Goal: Task Accomplishment & Management: Manage account settings

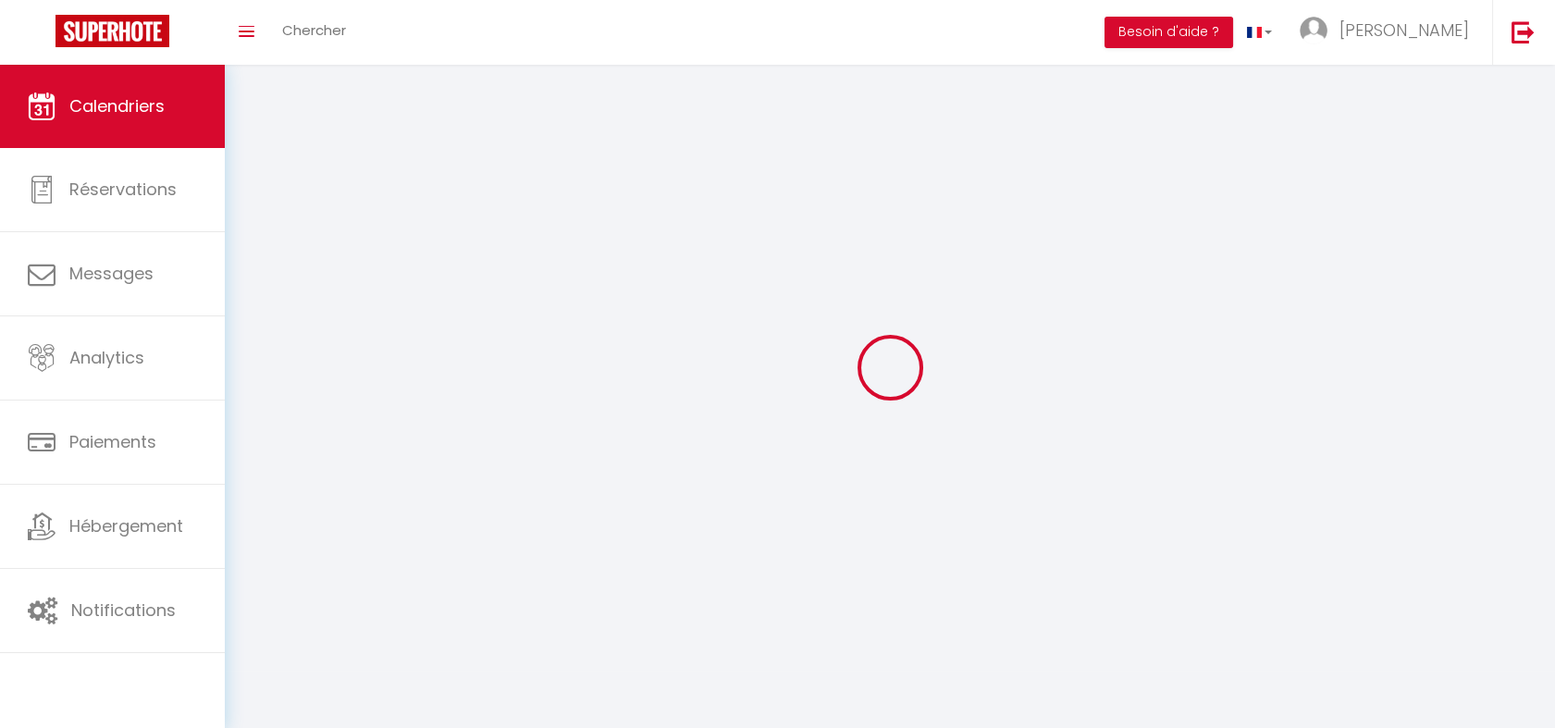
select select
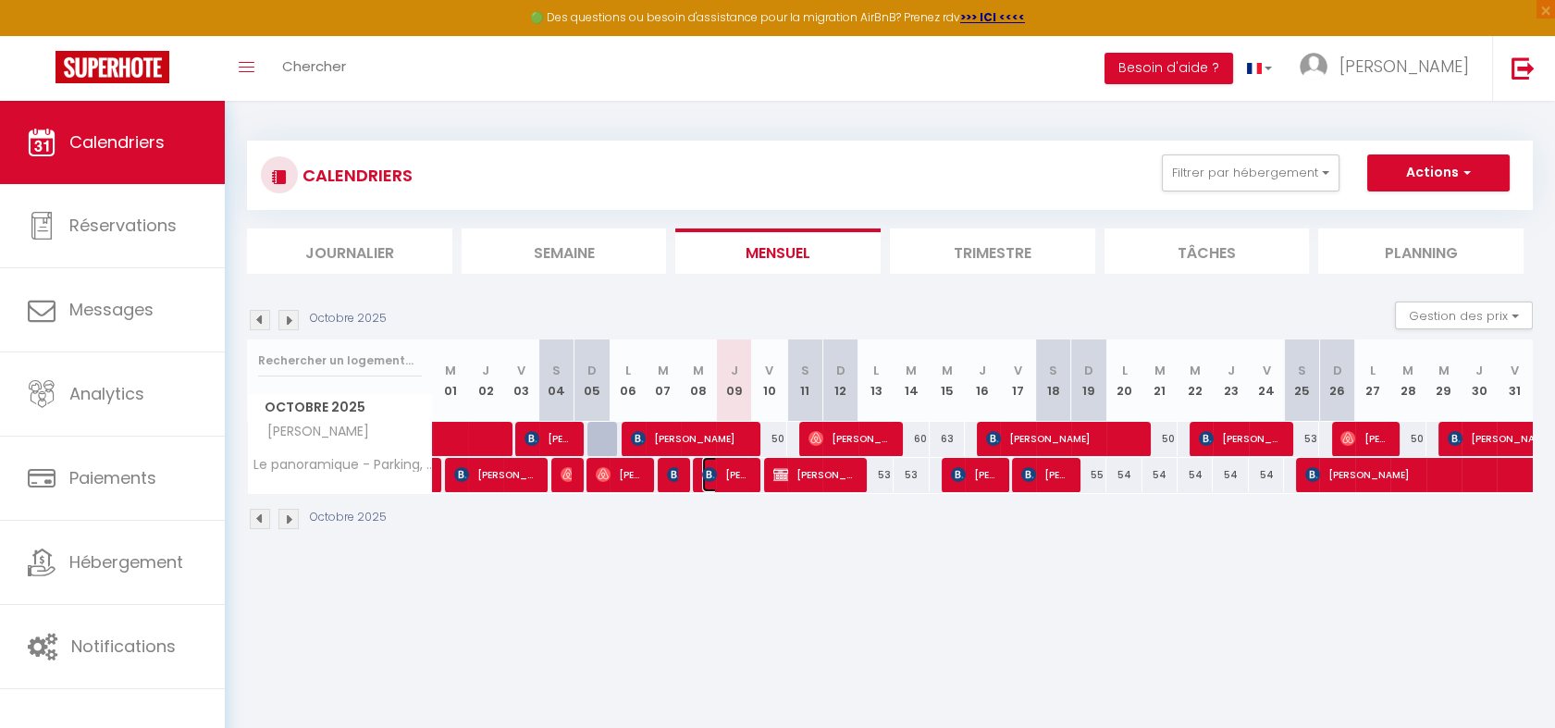
click at [732, 473] on span "[PERSON_NAME]" at bounding box center [725, 474] width 47 height 35
select select "OK"
select select "KO"
select select "0"
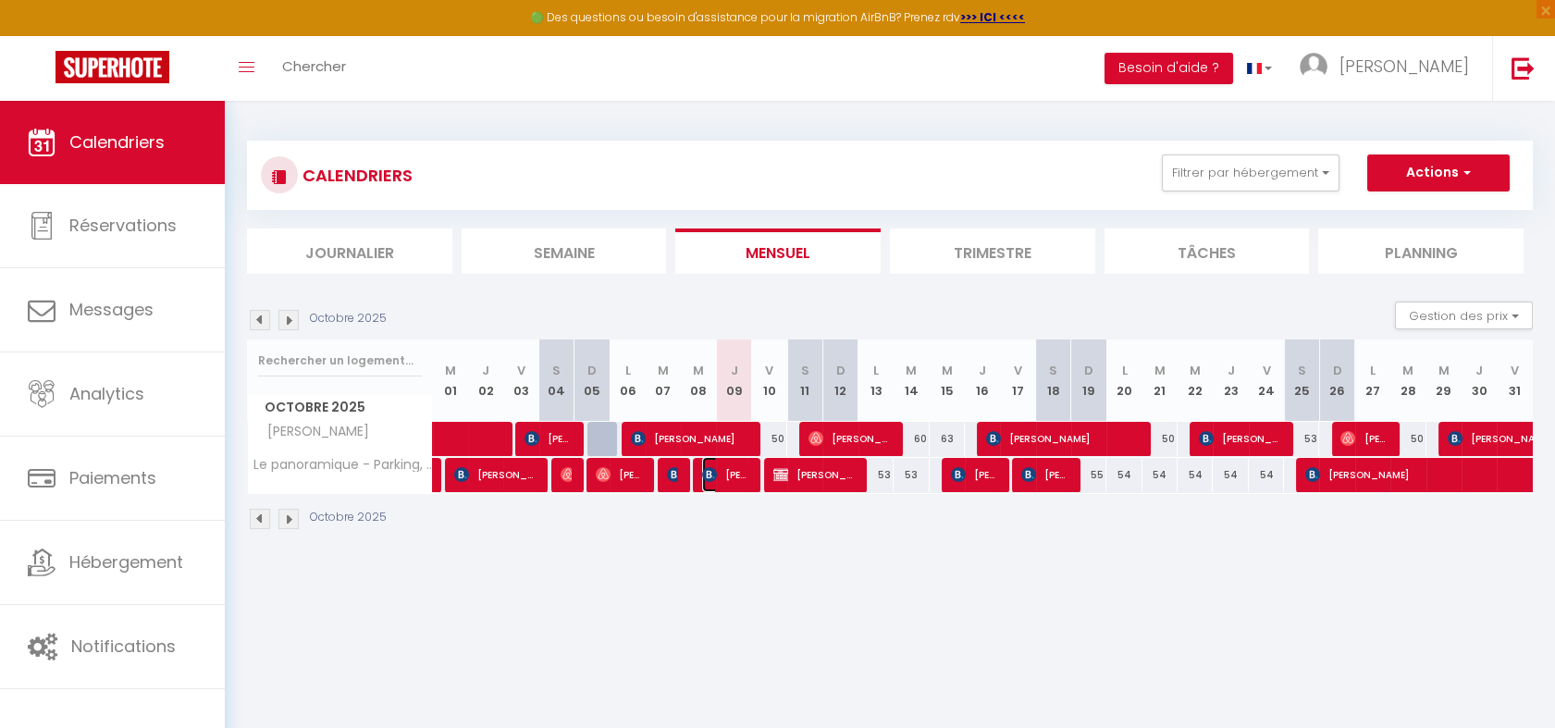
select select "1"
select select
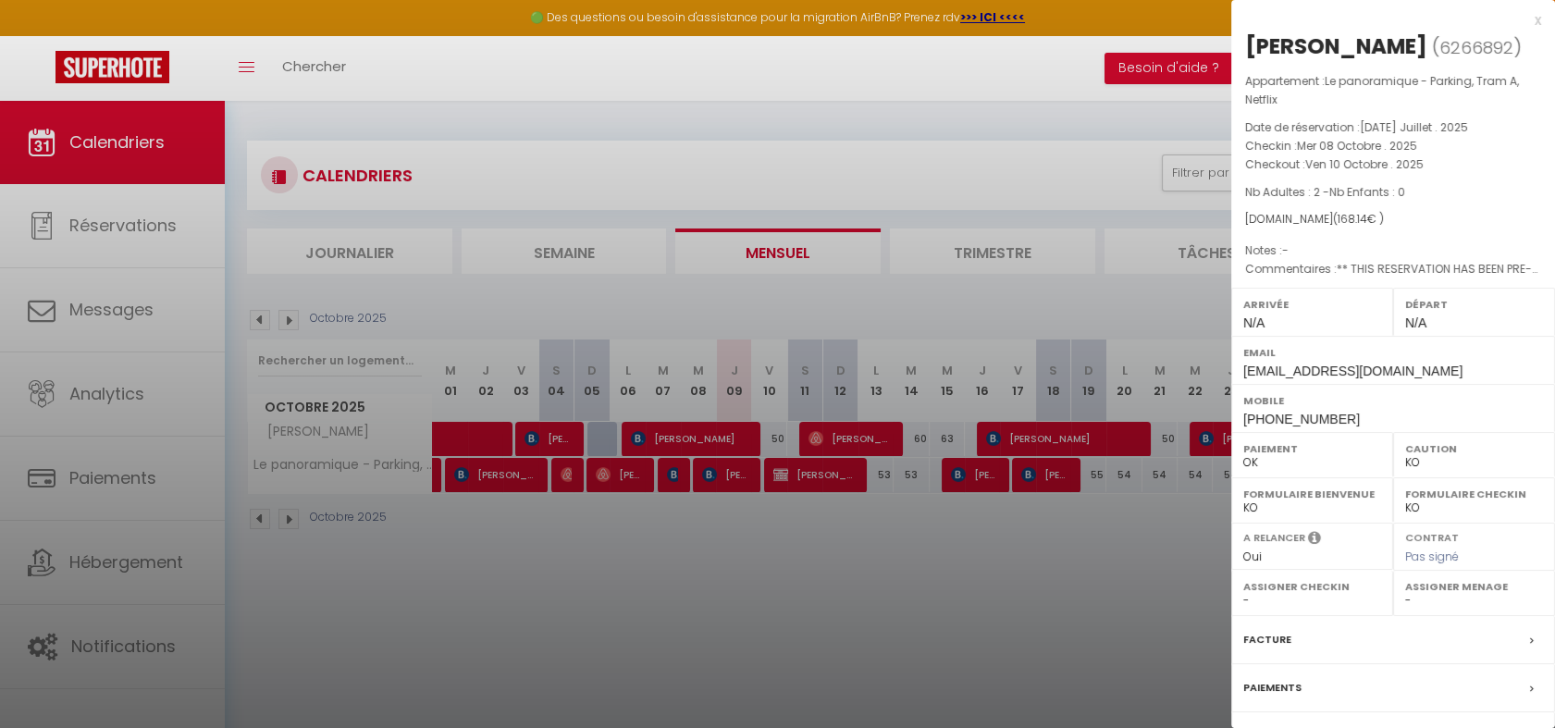
click at [701, 573] on div at bounding box center [777, 364] width 1555 height 728
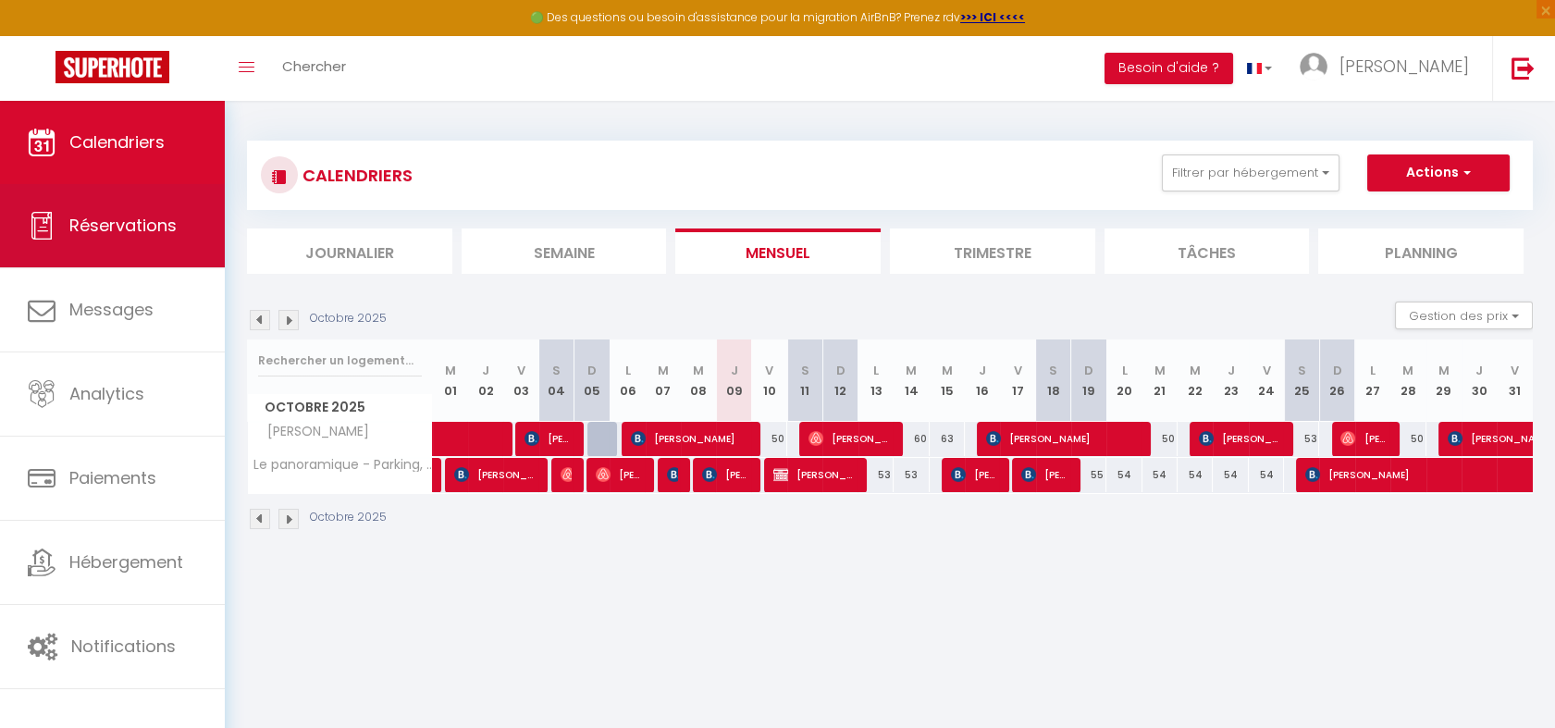
click at [118, 229] on span "Réservations" at bounding box center [122, 225] width 107 height 23
select select "not_cancelled"
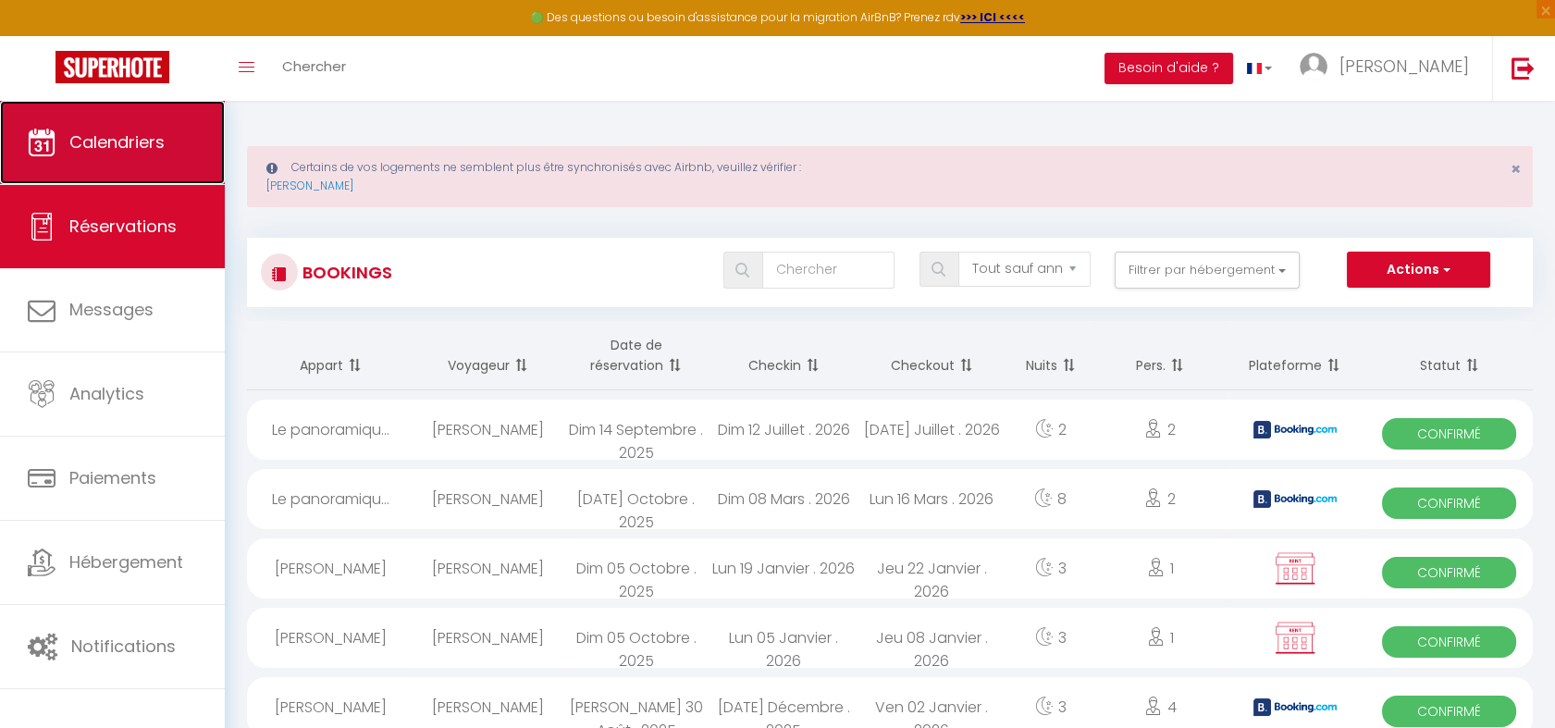
click at [133, 141] on span "Calendriers" at bounding box center [116, 141] width 95 height 23
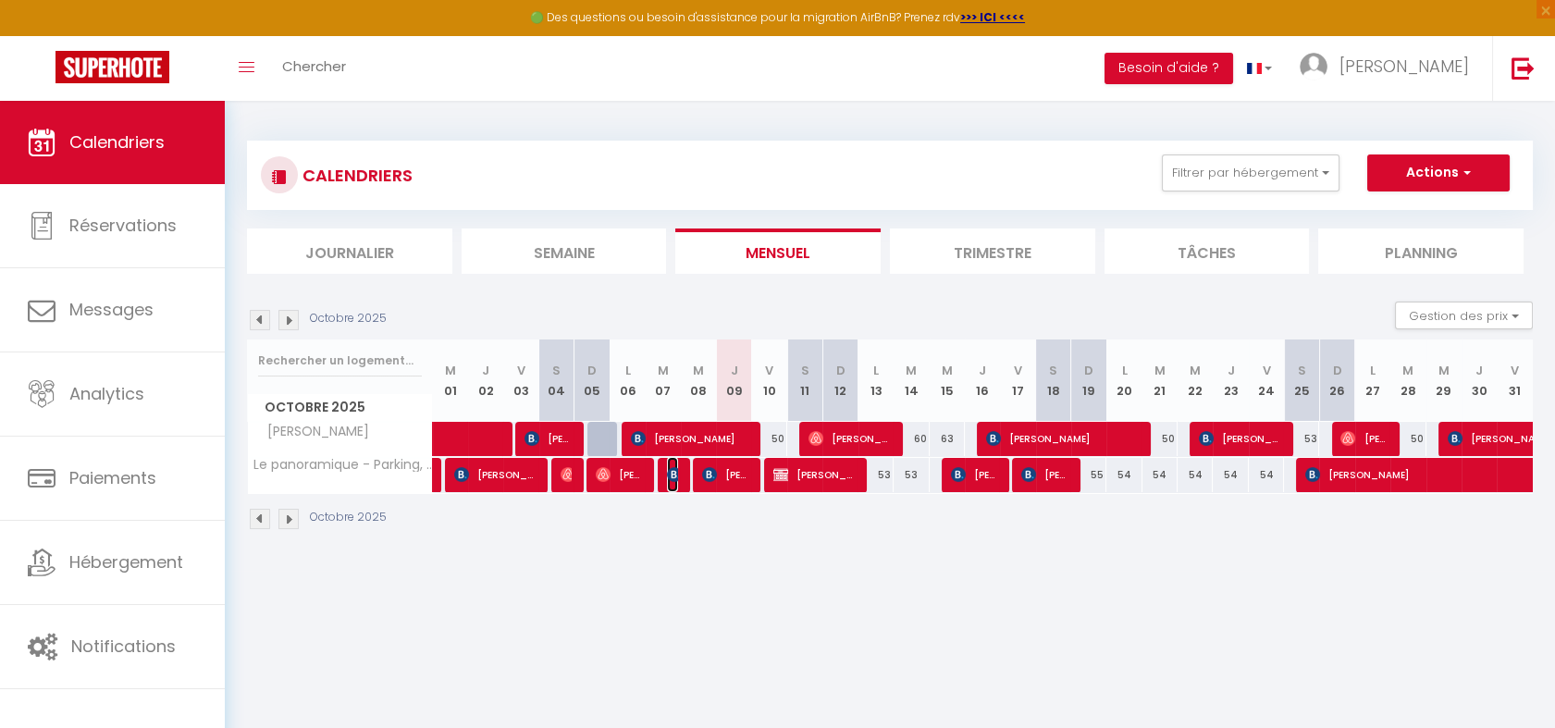
click at [669, 477] on img at bounding box center [674, 474] width 15 height 15
select select "OK"
select select "KO"
select select "0"
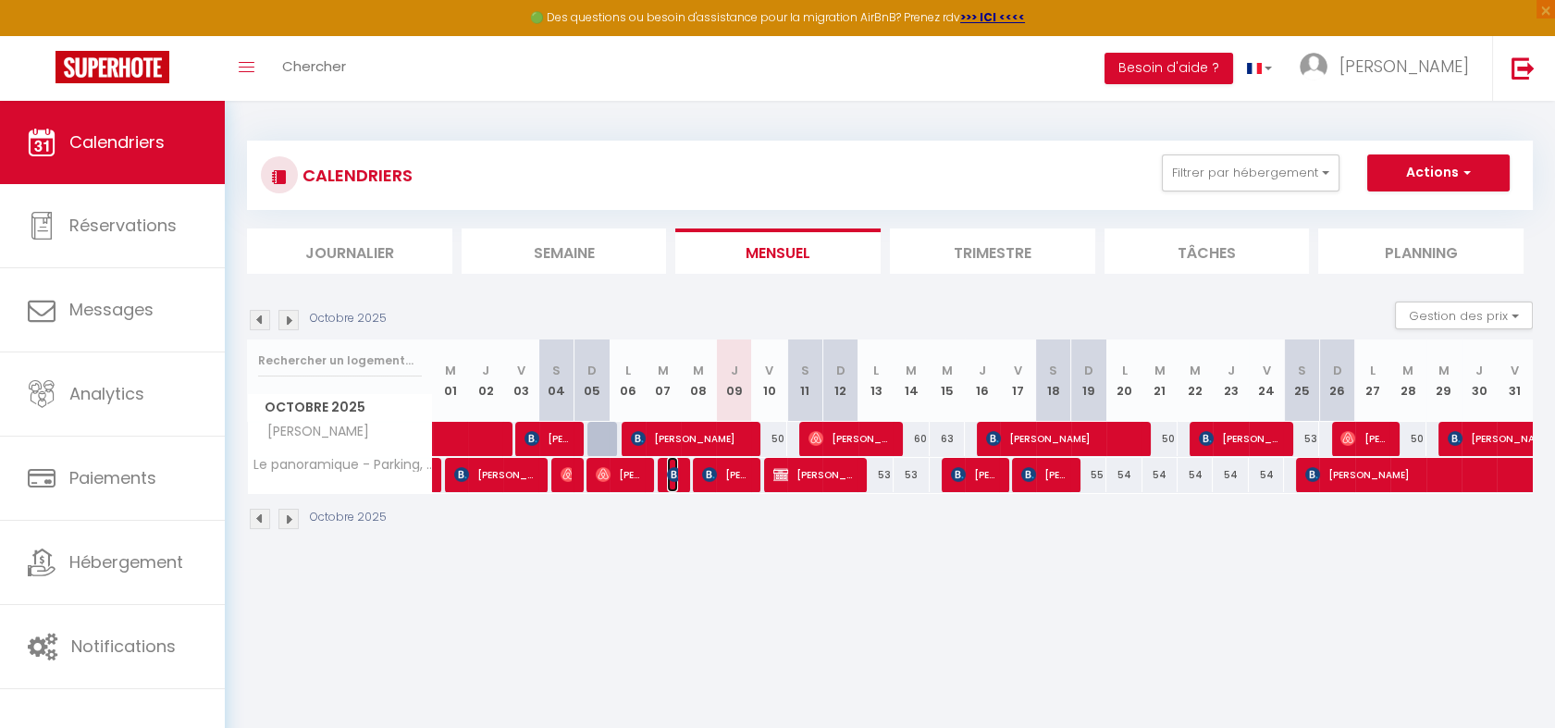
select select "1"
select select
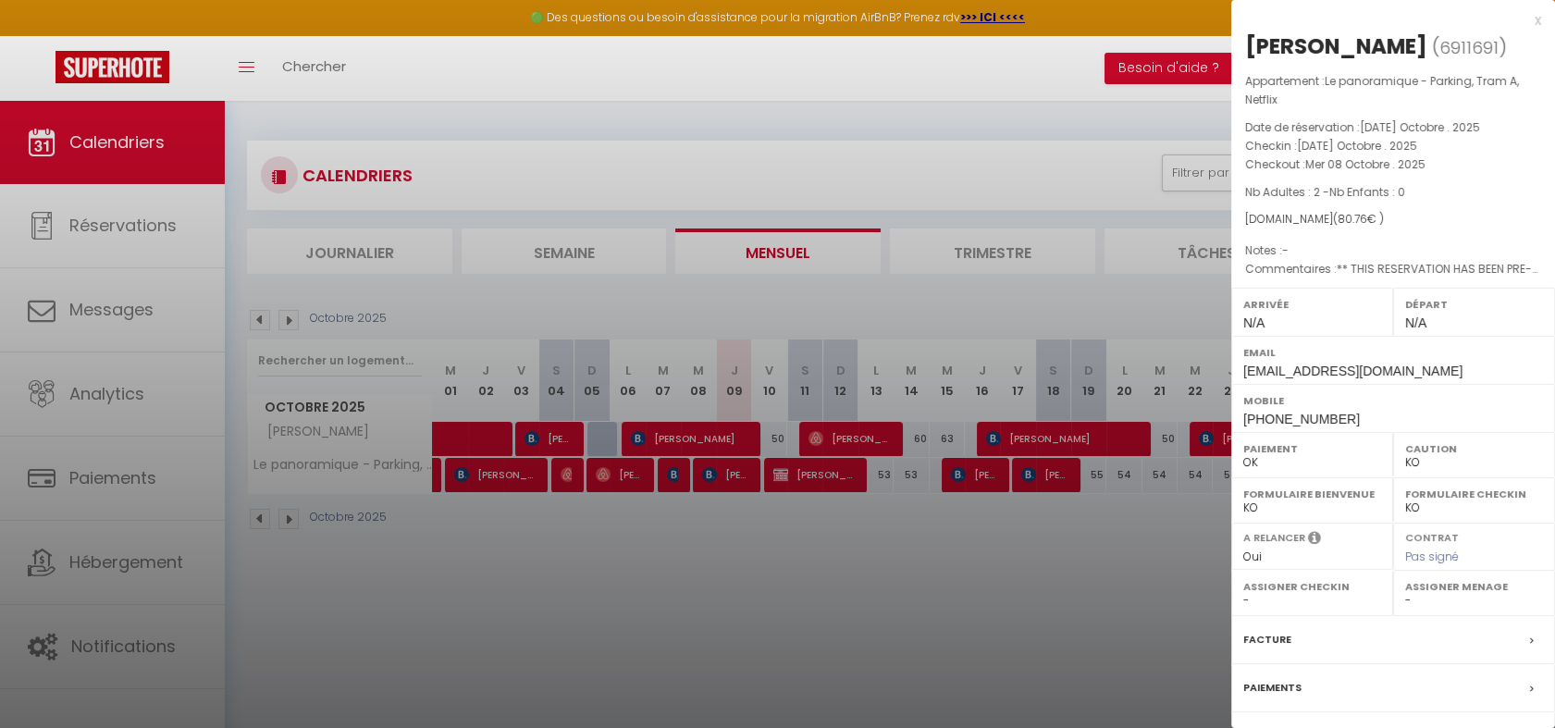
click at [732, 466] on div at bounding box center [777, 364] width 1555 height 728
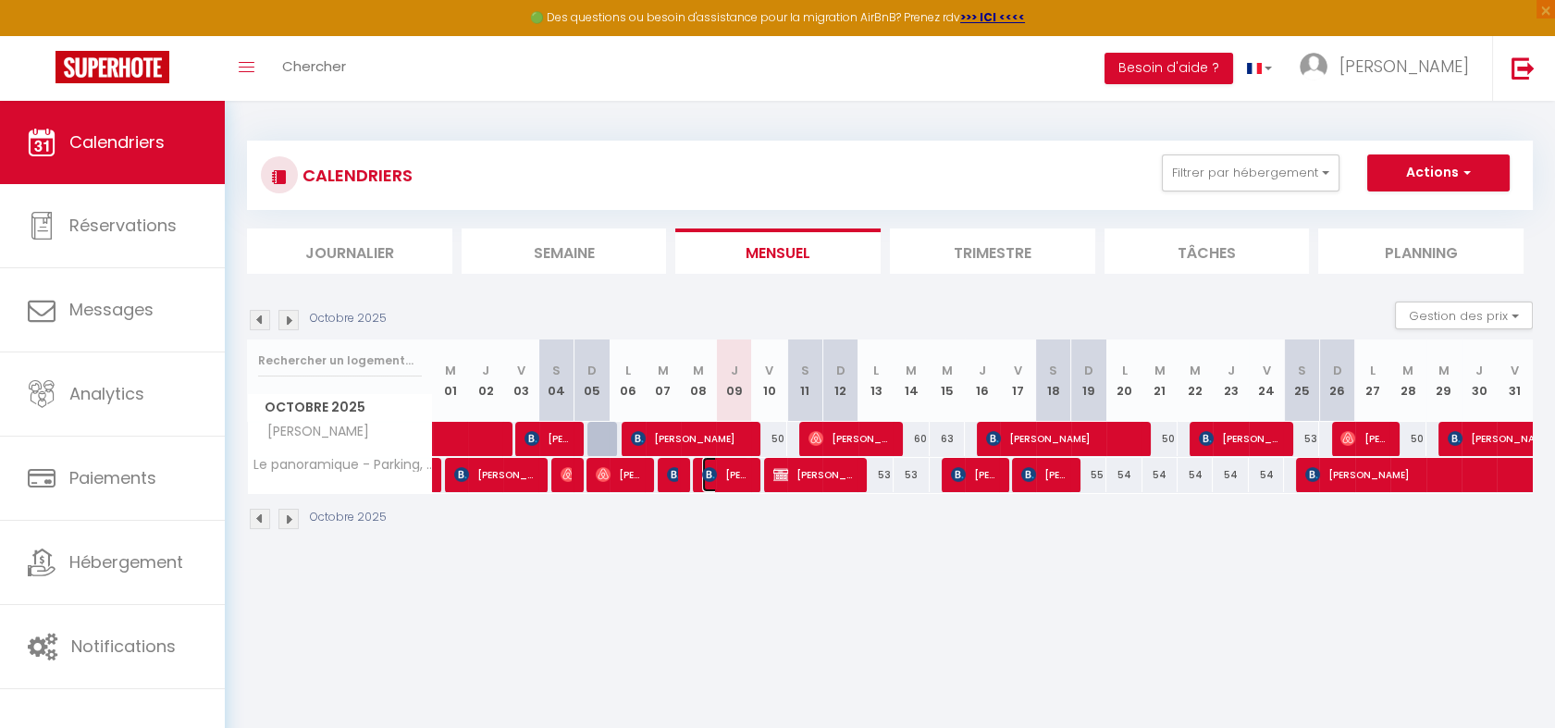
click at [733, 466] on div "Octobre 2025 M 01 J 02 V 03 S 04 D 05 L 06 M 07 M 08 J 09 V 10 S 11 D 12 L 13 M…" at bounding box center [890, 416] width 1286 height 154
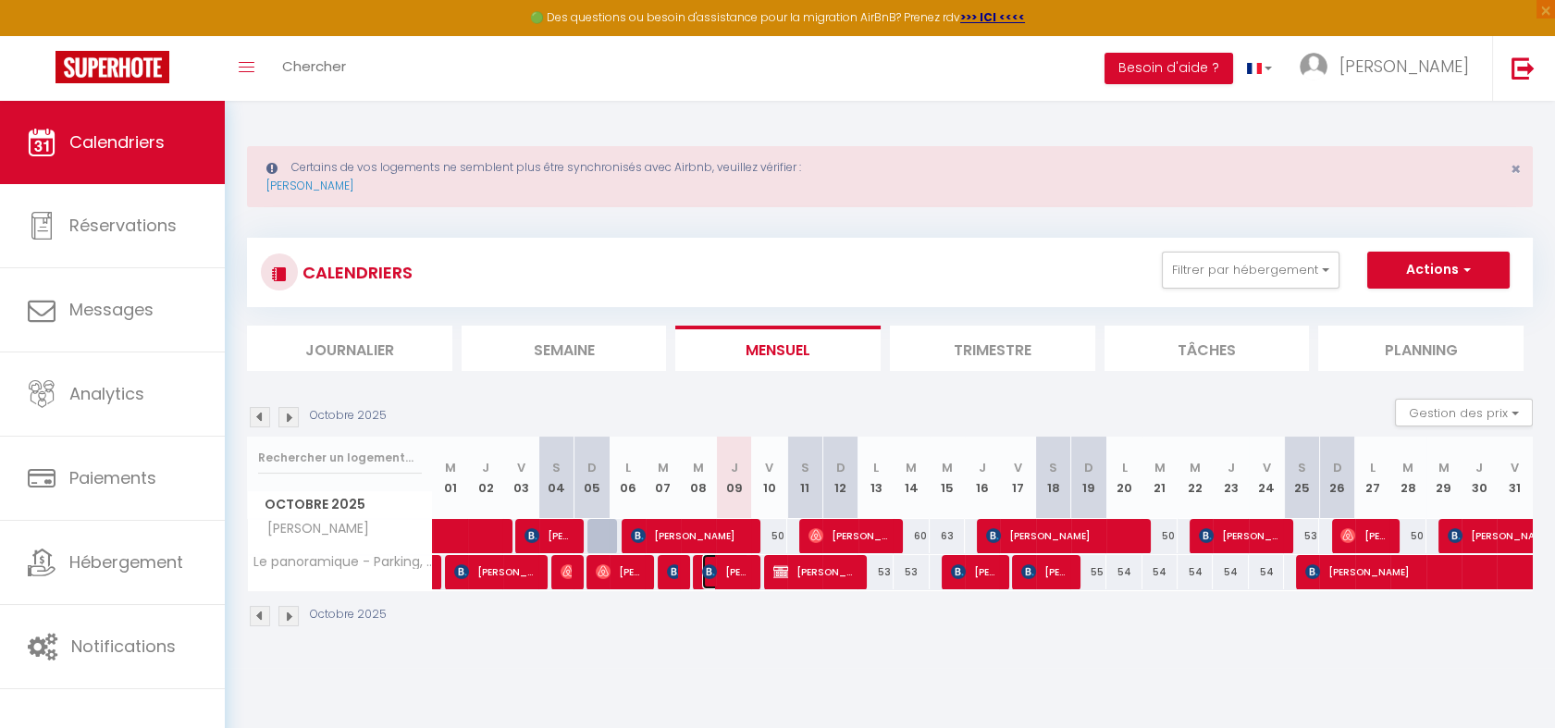
click at [735, 560] on span "[PERSON_NAME]" at bounding box center [725, 571] width 47 height 35
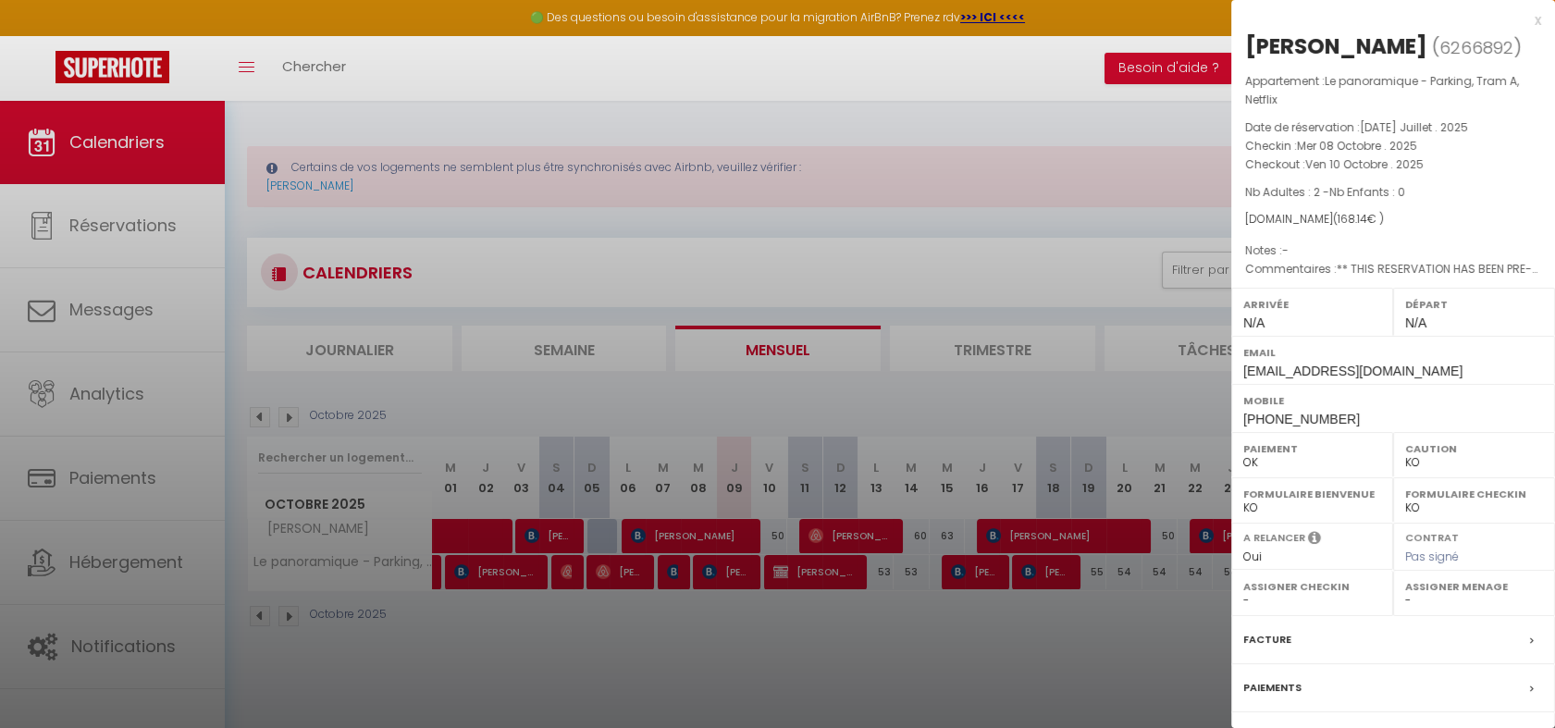
click at [721, 523] on div at bounding box center [777, 364] width 1555 height 728
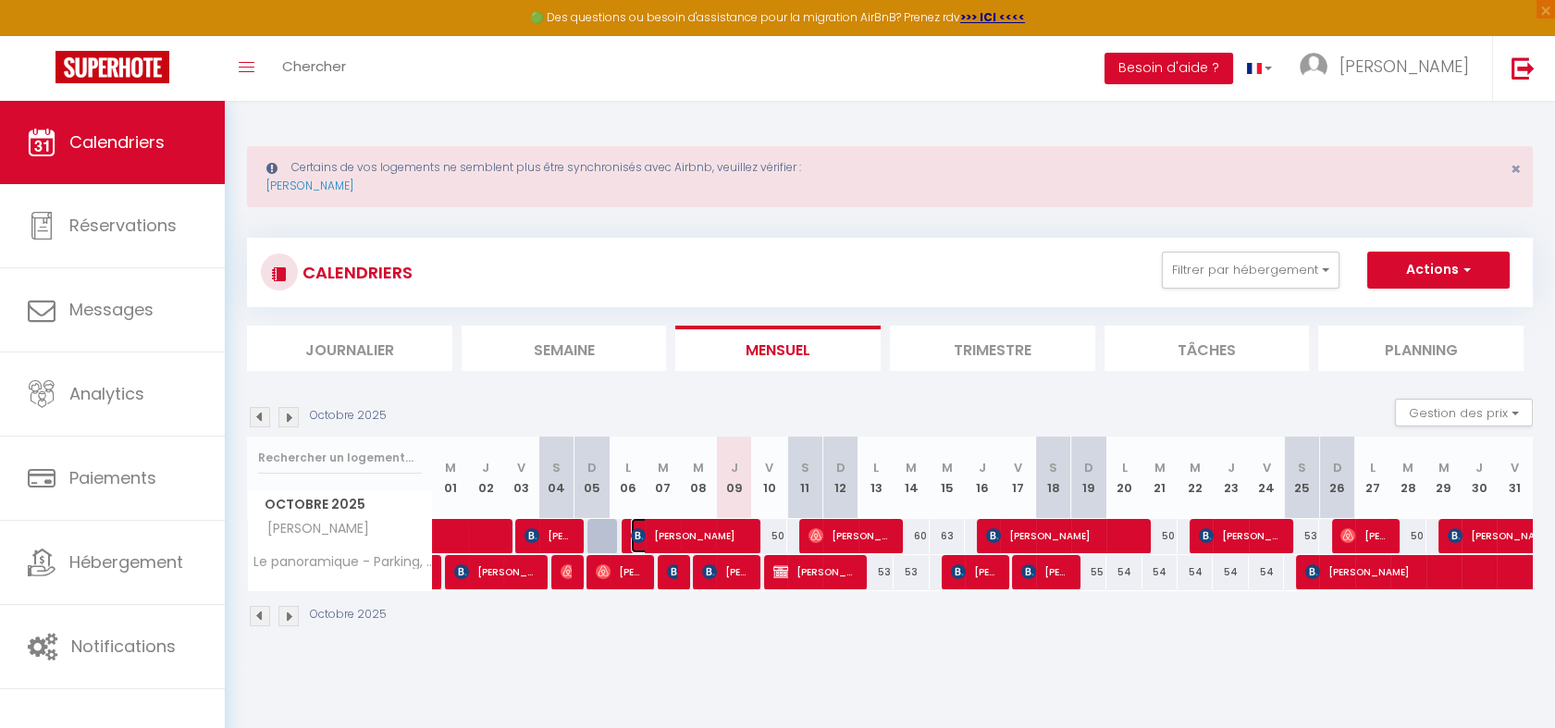
click at [721, 523] on span "[PERSON_NAME]" at bounding box center [689, 535] width 117 height 35
select select "17884"
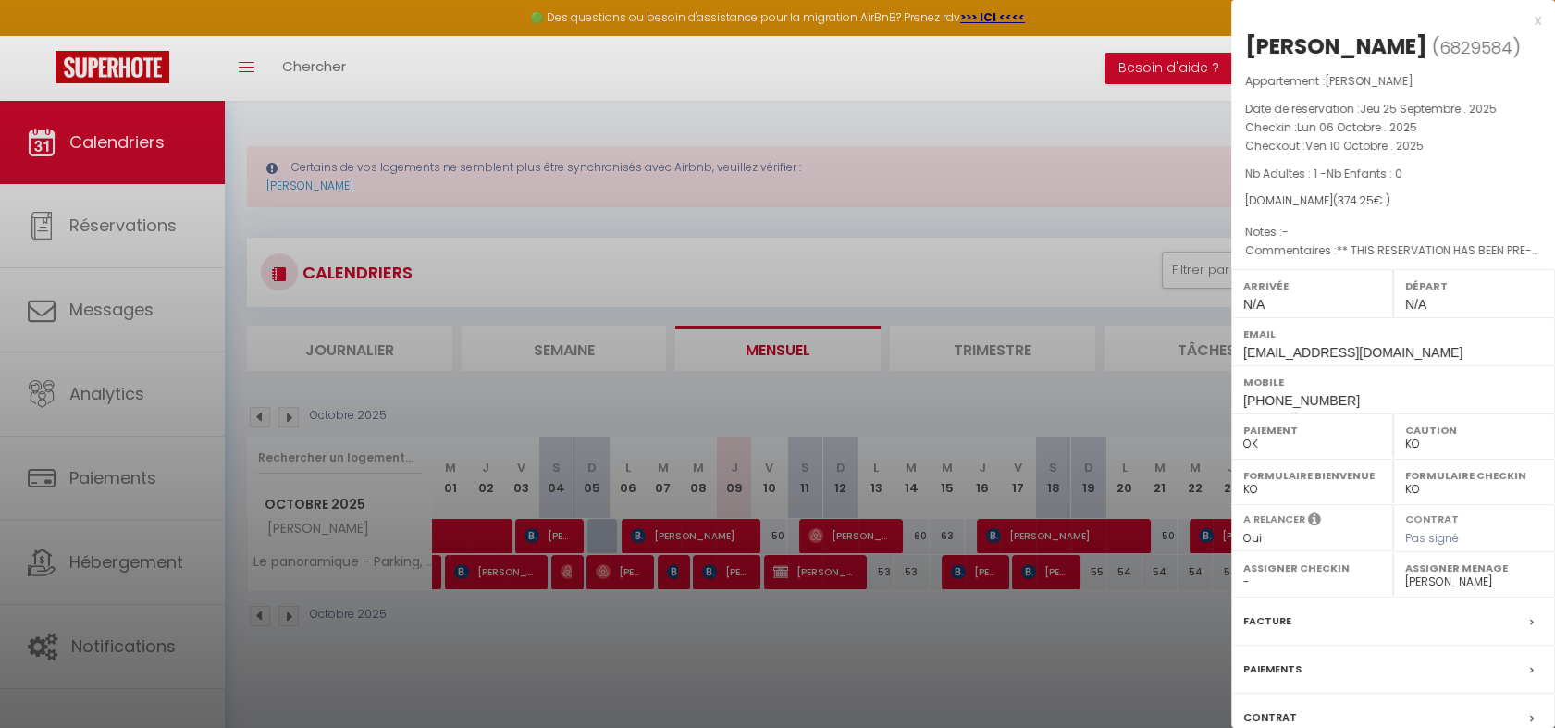
click at [760, 603] on div at bounding box center [777, 364] width 1555 height 728
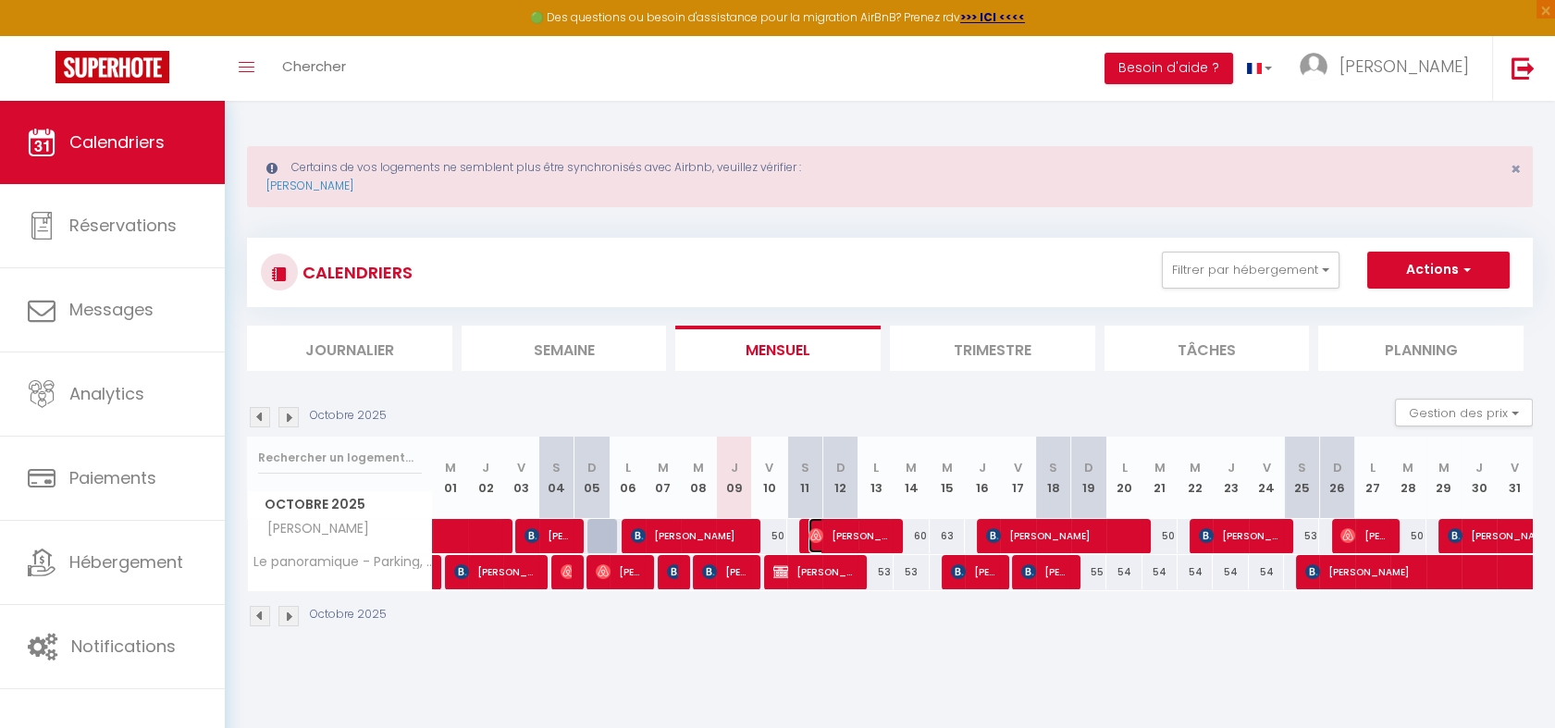
click at [833, 527] on span "[PERSON_NAME]" at bounding box center [849, 535] width 82 height 35
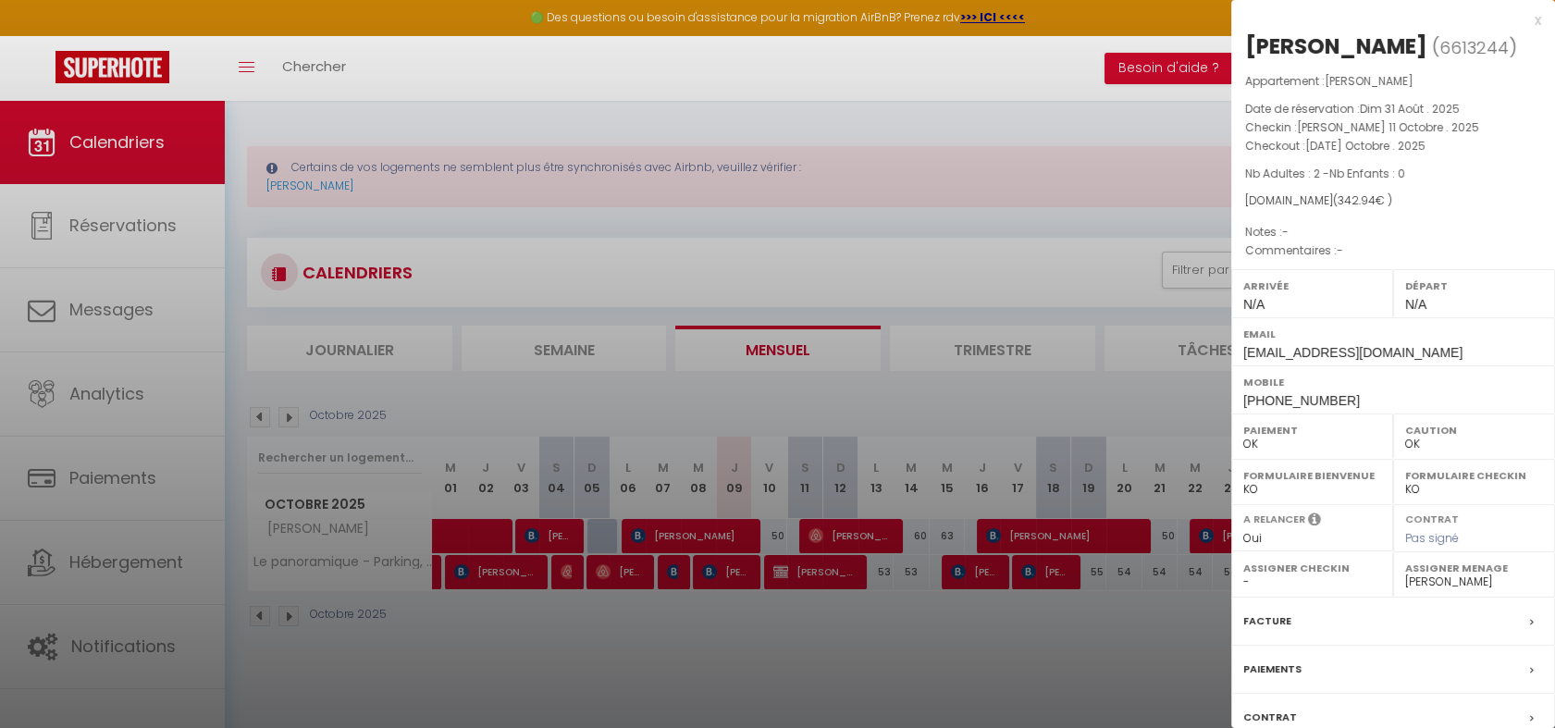
click at [797, 567] on div at bounding box center [777, 364] width 1555 height 728
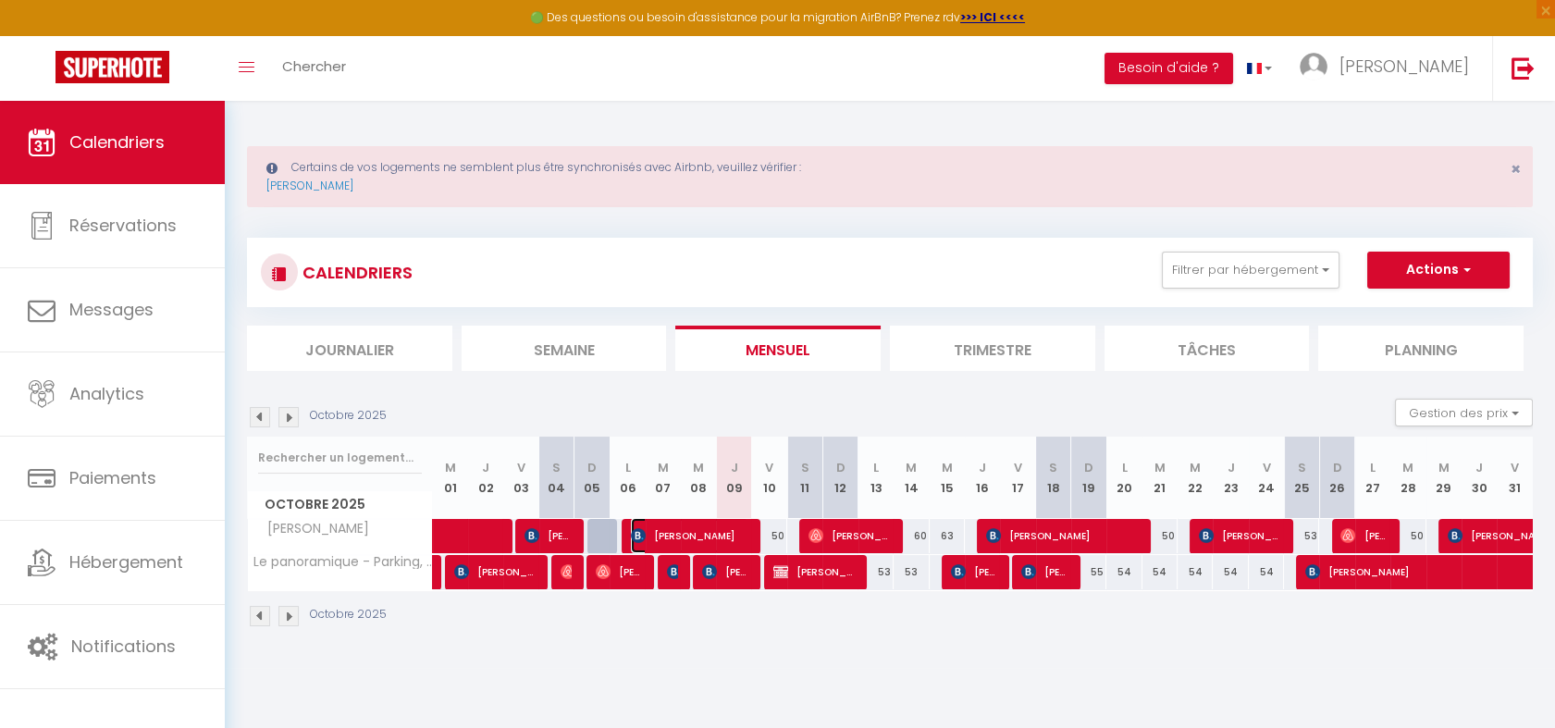
click at [733, 533] on span "[PERSON_NAME]" at bounding box center [689, 535] width 117 height 35
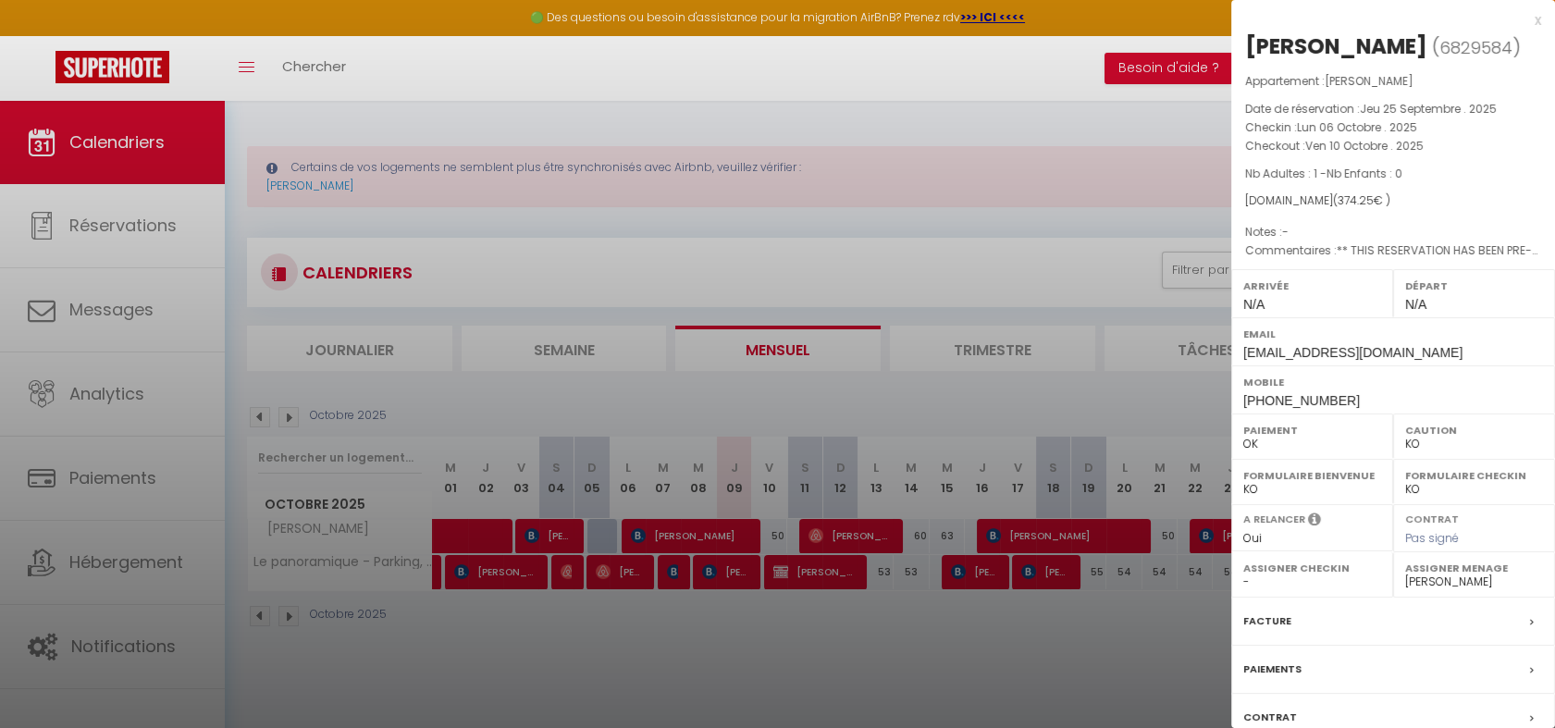
click at [1517, 20] on div "x" at bounding box center [1386, 20] width 310 height 22
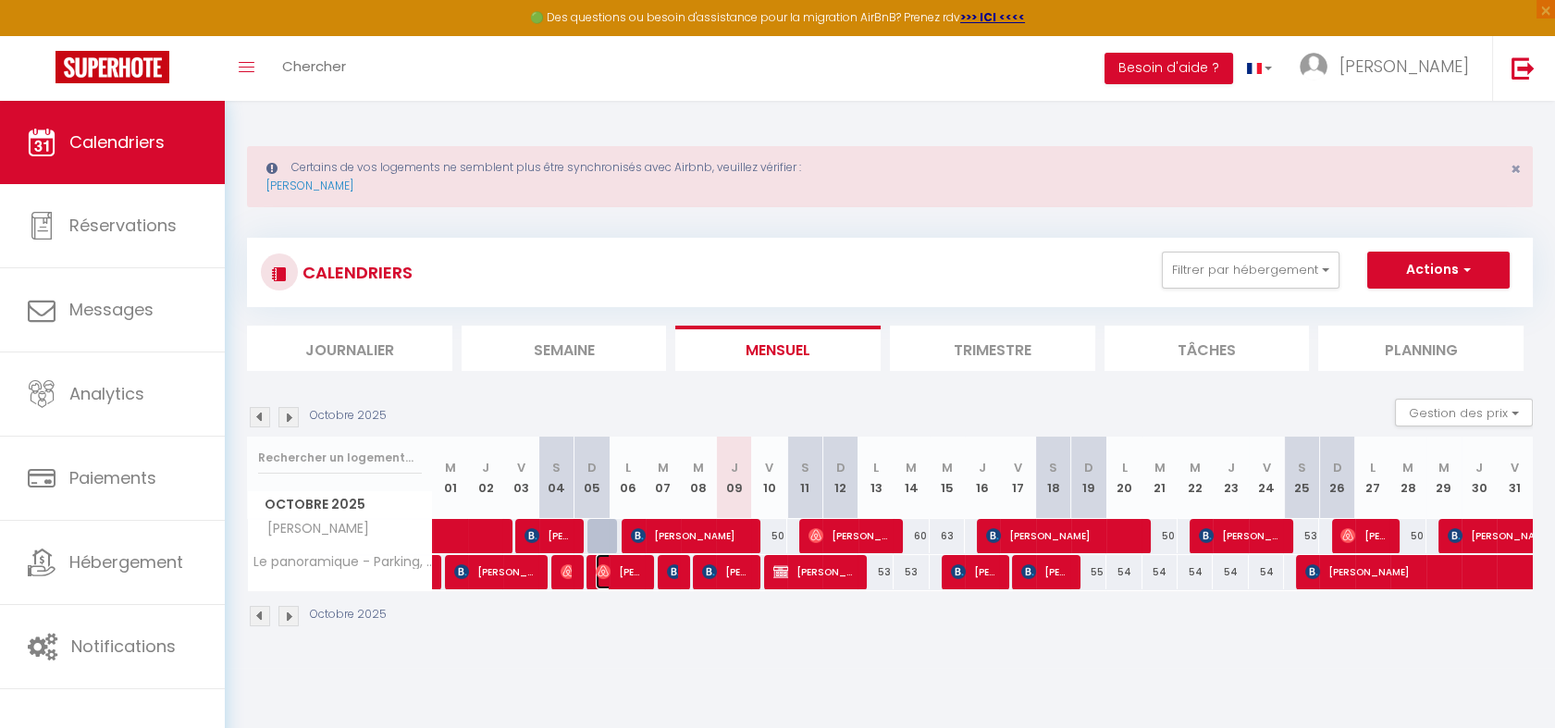
click at [621, 573] on span "[PERSON_NAME]" at bounding box center [619, 571] width 47 height 35
select select "OK"
select select
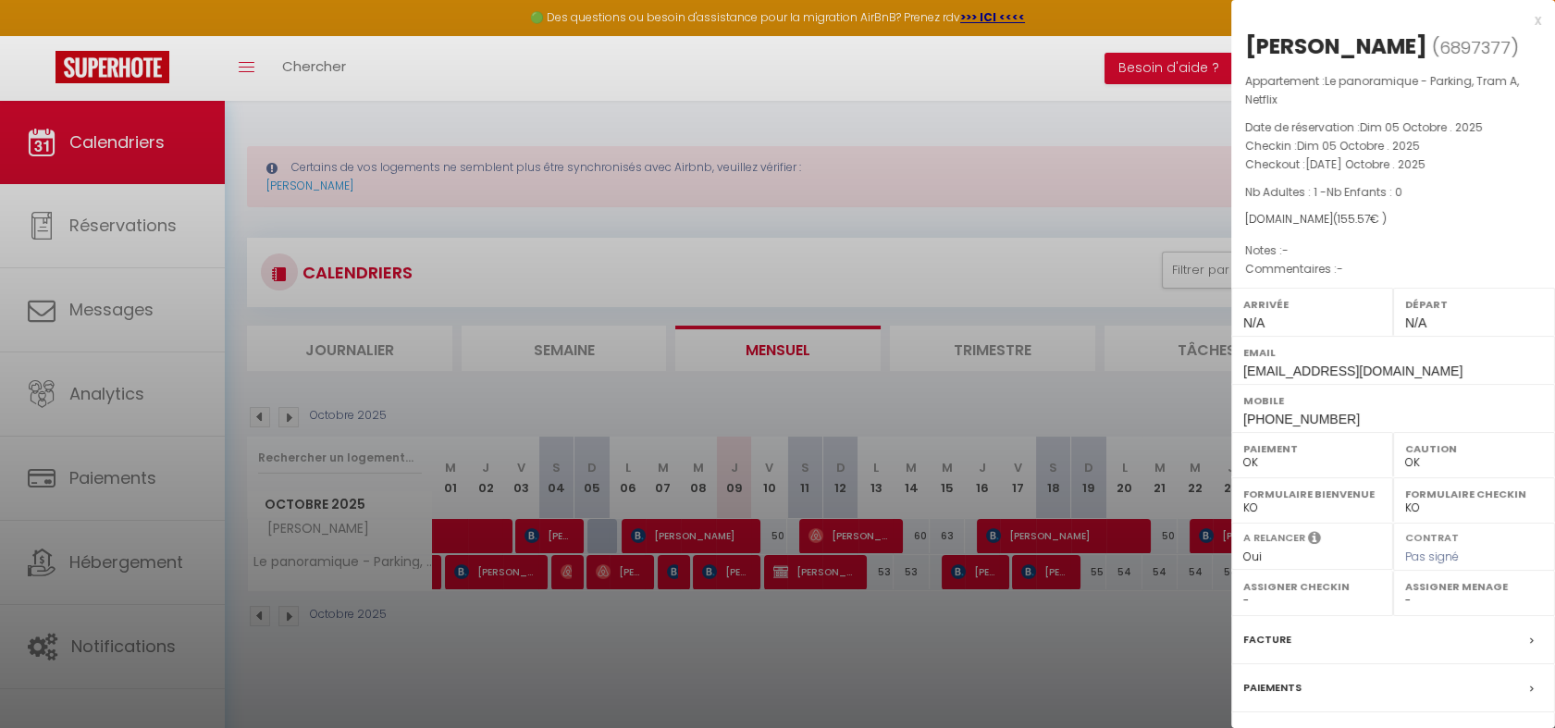
click at [651, 610] on div at bounding box center [777, 364] width 1555 height 728
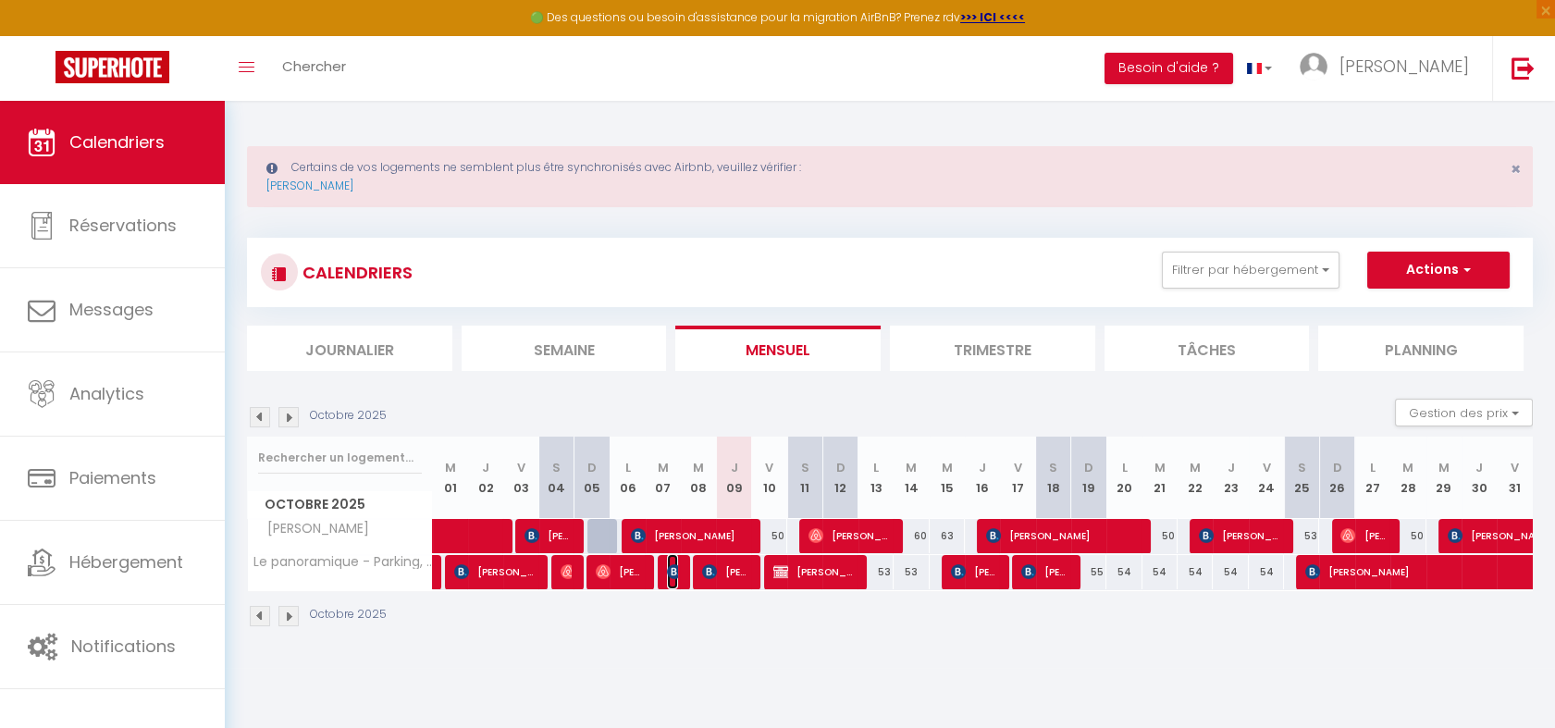
click at [673, 571] on img at bounding box center [674, 571] width 15 height 15
select select "KO"
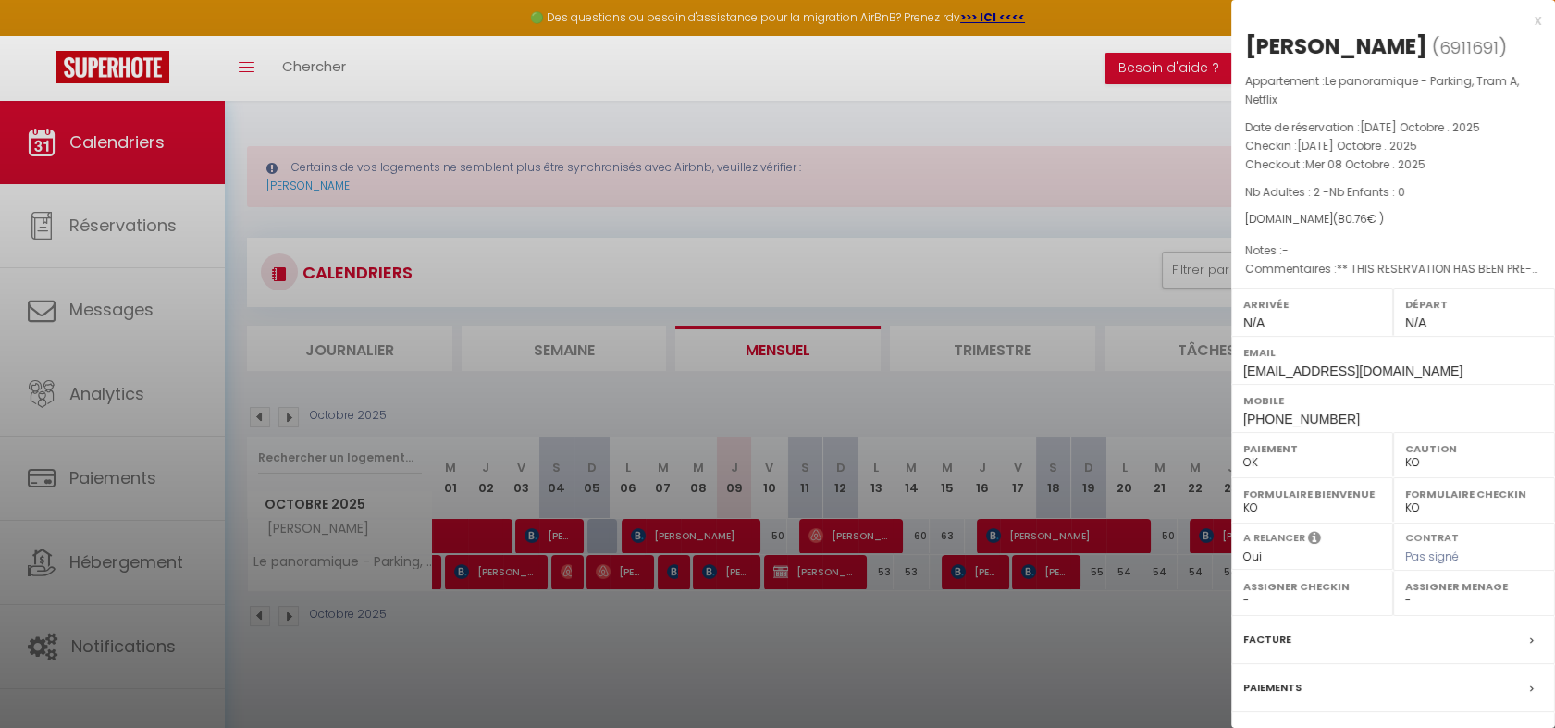
click at [681, 626] on div at bounding box center [777, 364] width 1555 height 728
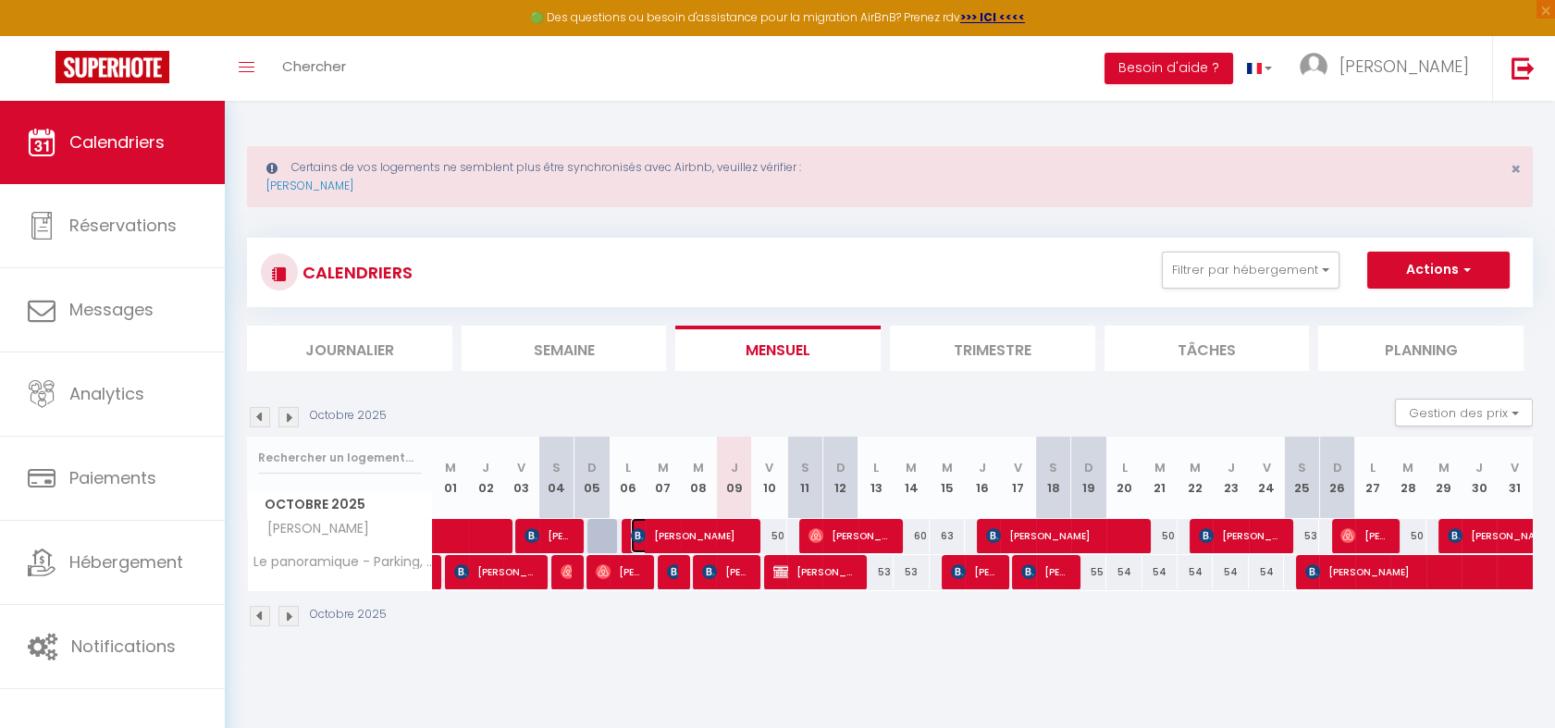
click at [710, 534] on span "[PERSON_NAME]" at bounding box center [689, 535] width 117 height 35
select select "17884"
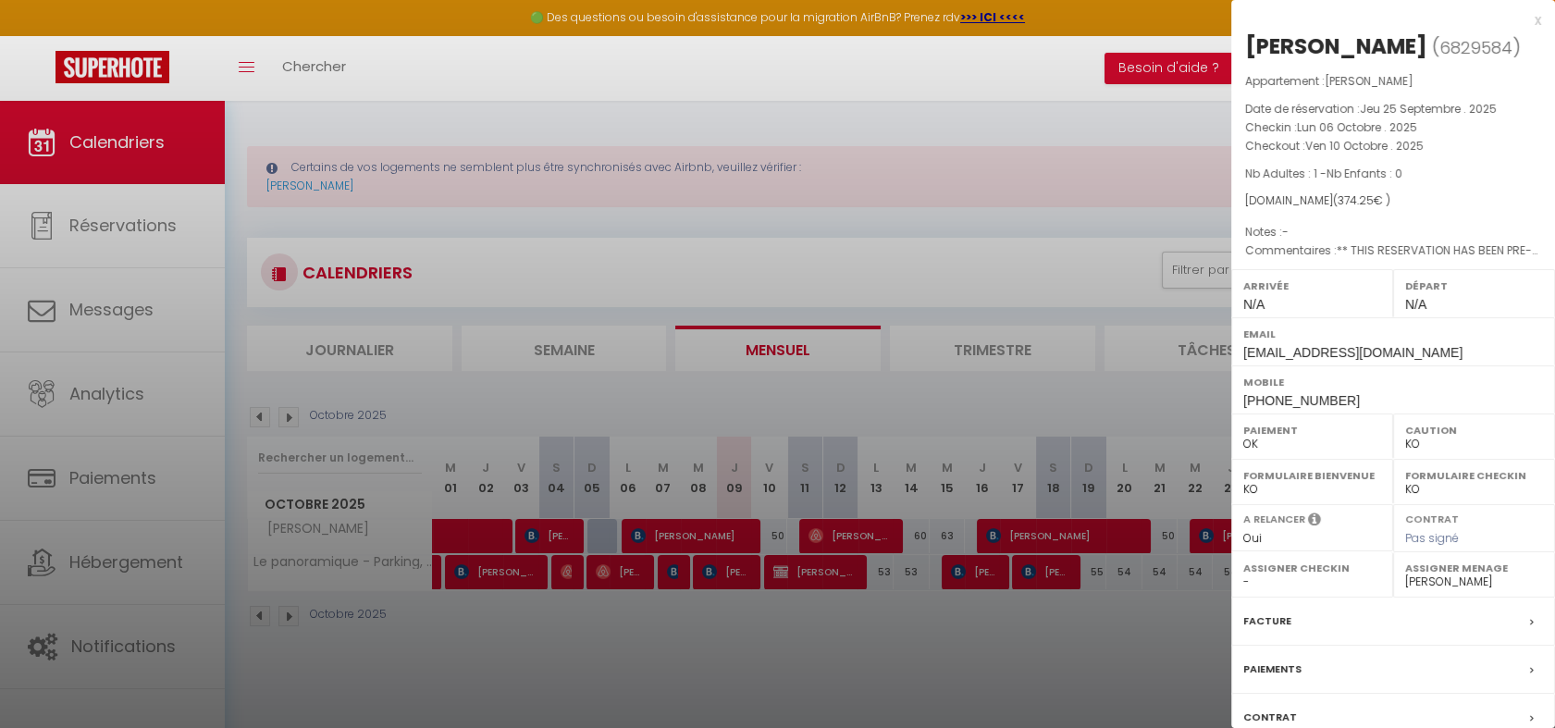
click at [1522, 21] on div "x" at bounding box center [1386, 20] width 310 height 22
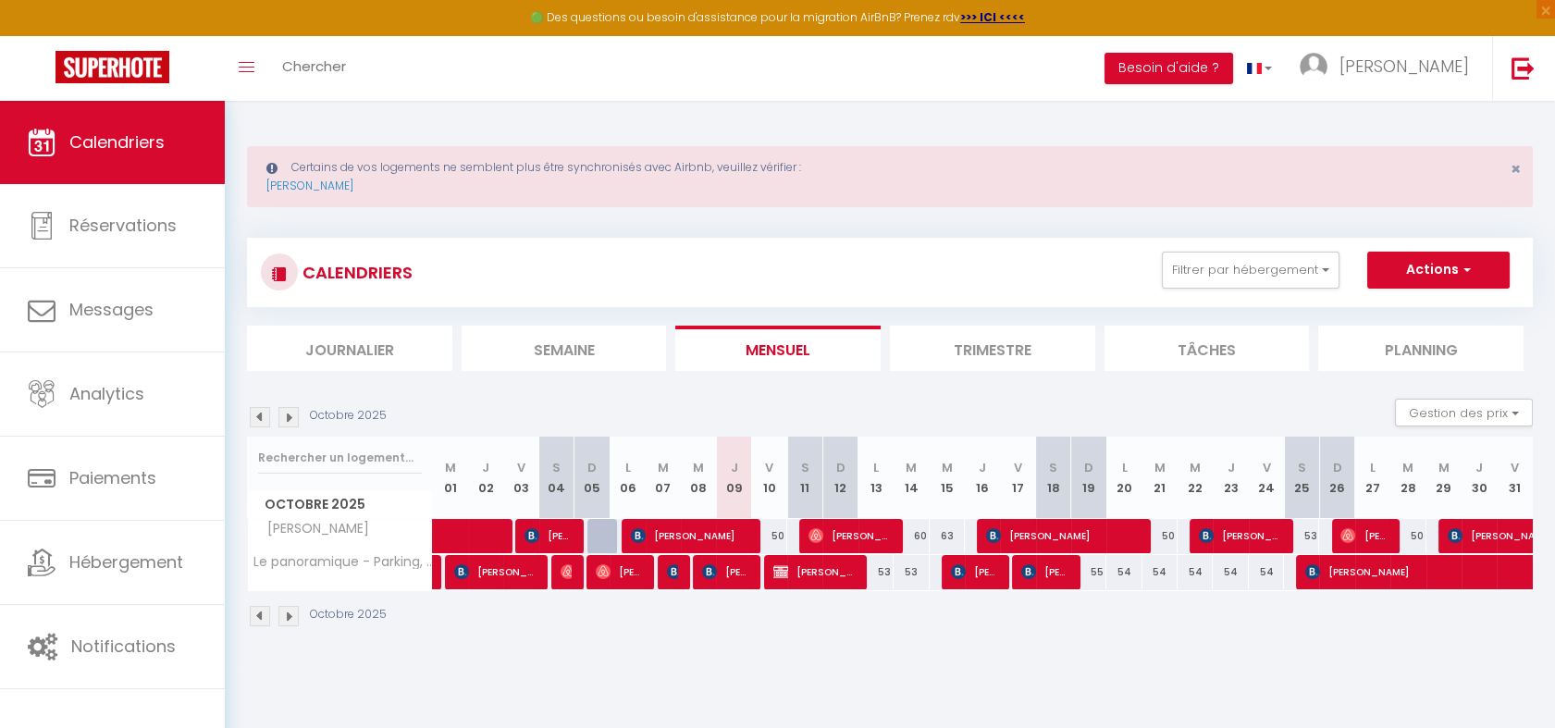
click at [678, 568] on div at bounding box center [675, 572] width 35 height 35
click at [675, 569] on img at bounding box center [674, 571] width 15 height 15
select select
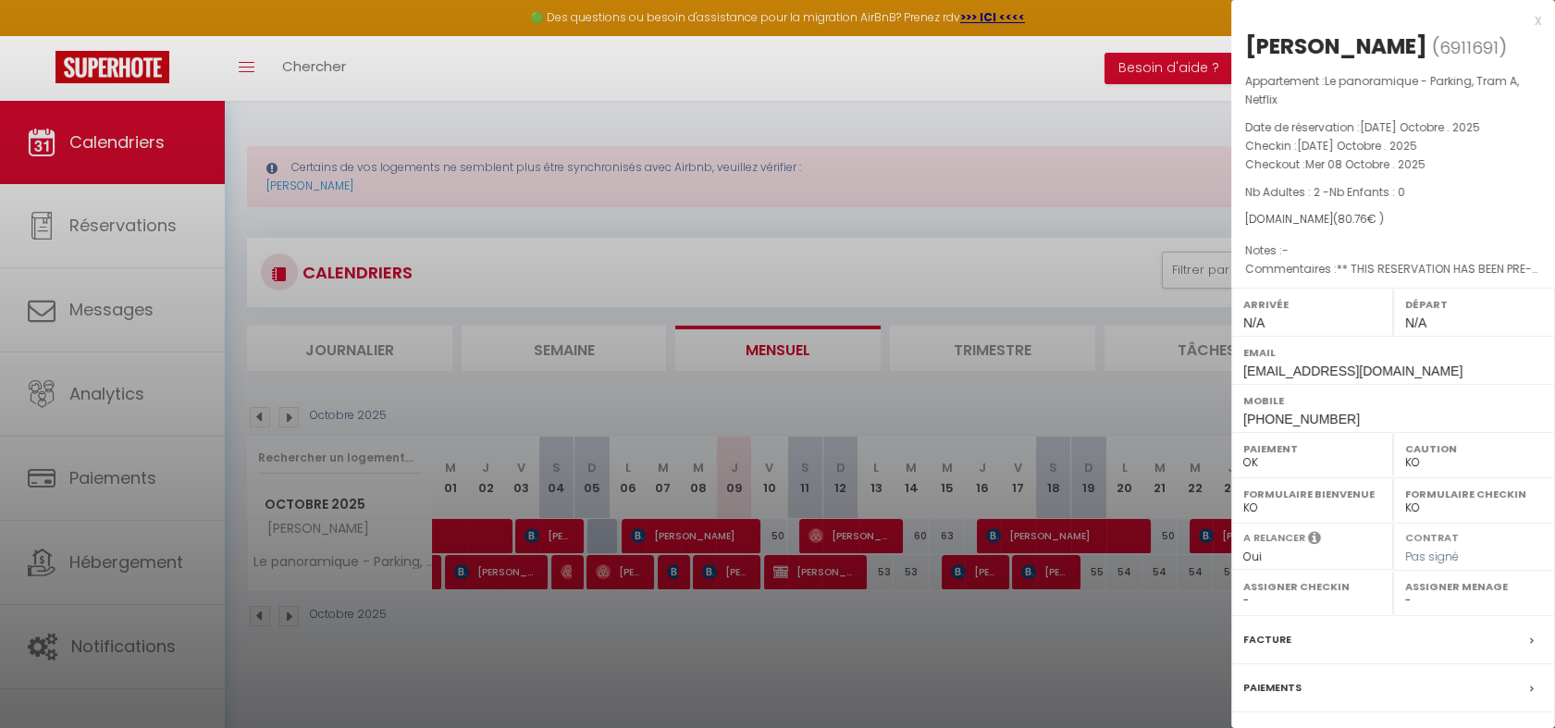
click at [1518, 18] on div "x" at bounding box center [1386, 20] width 310 height 22
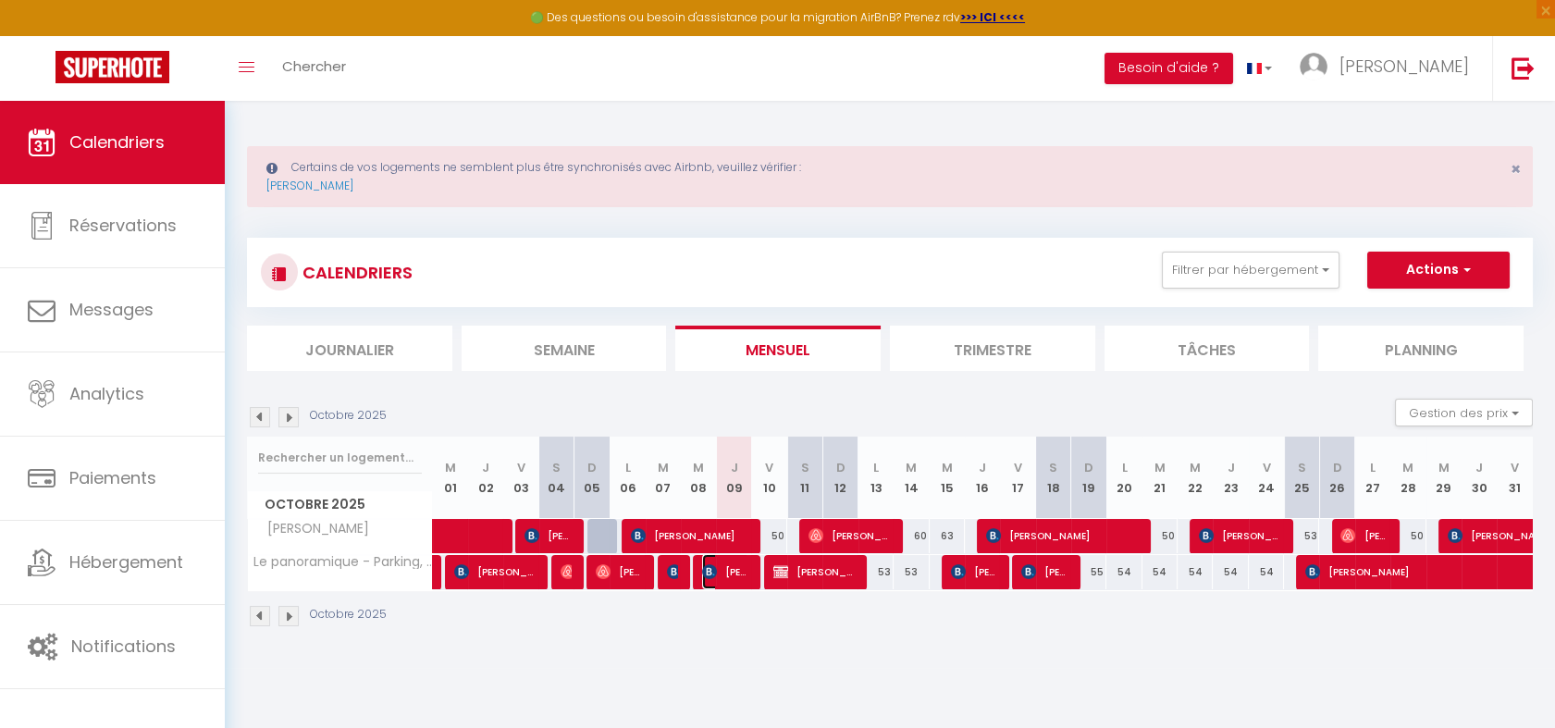
click at [726, 577] on span "[PERSON_NAME]" at bounding box center [725, 571] width 47 height 35
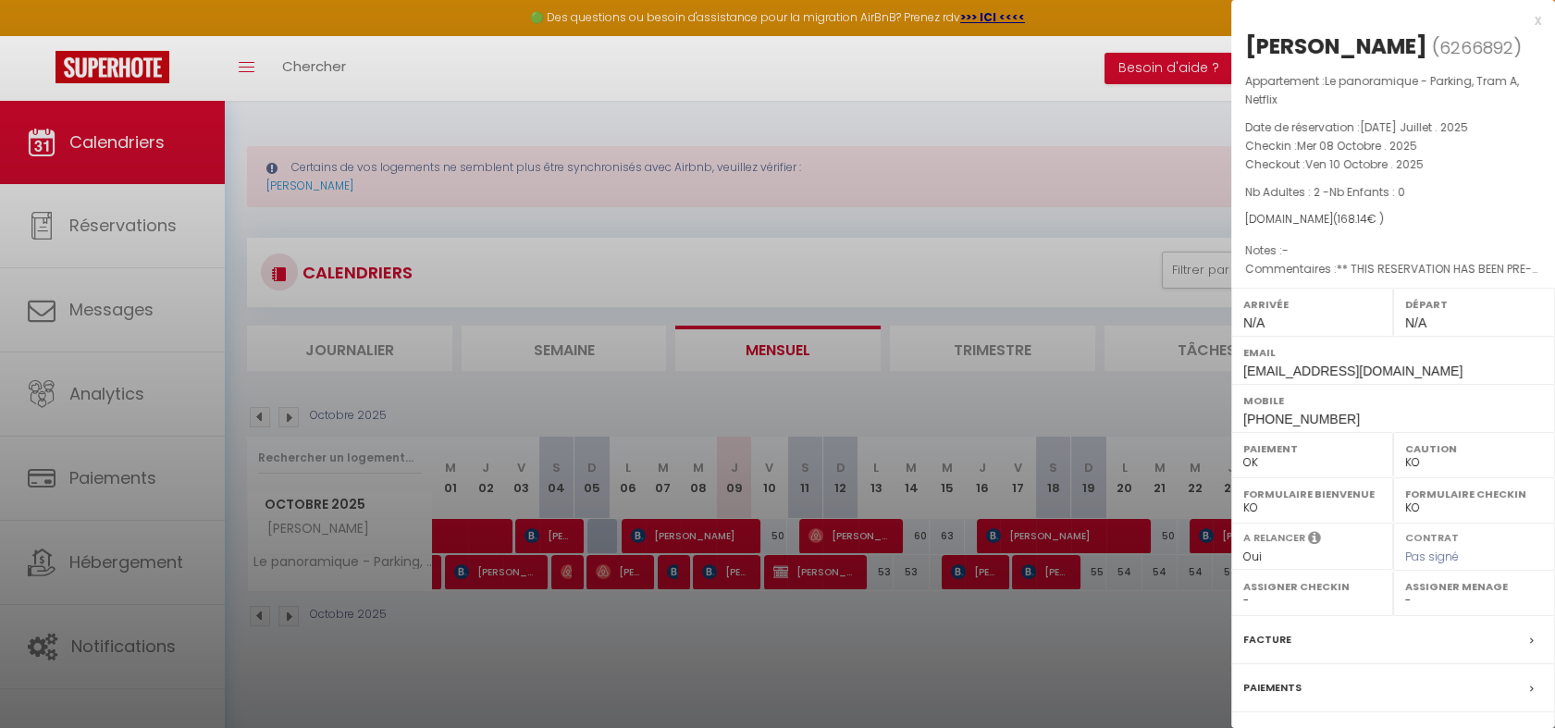
click at [1517, 21] on div "x" at bounding box center [1386, 20] width 310 height 22
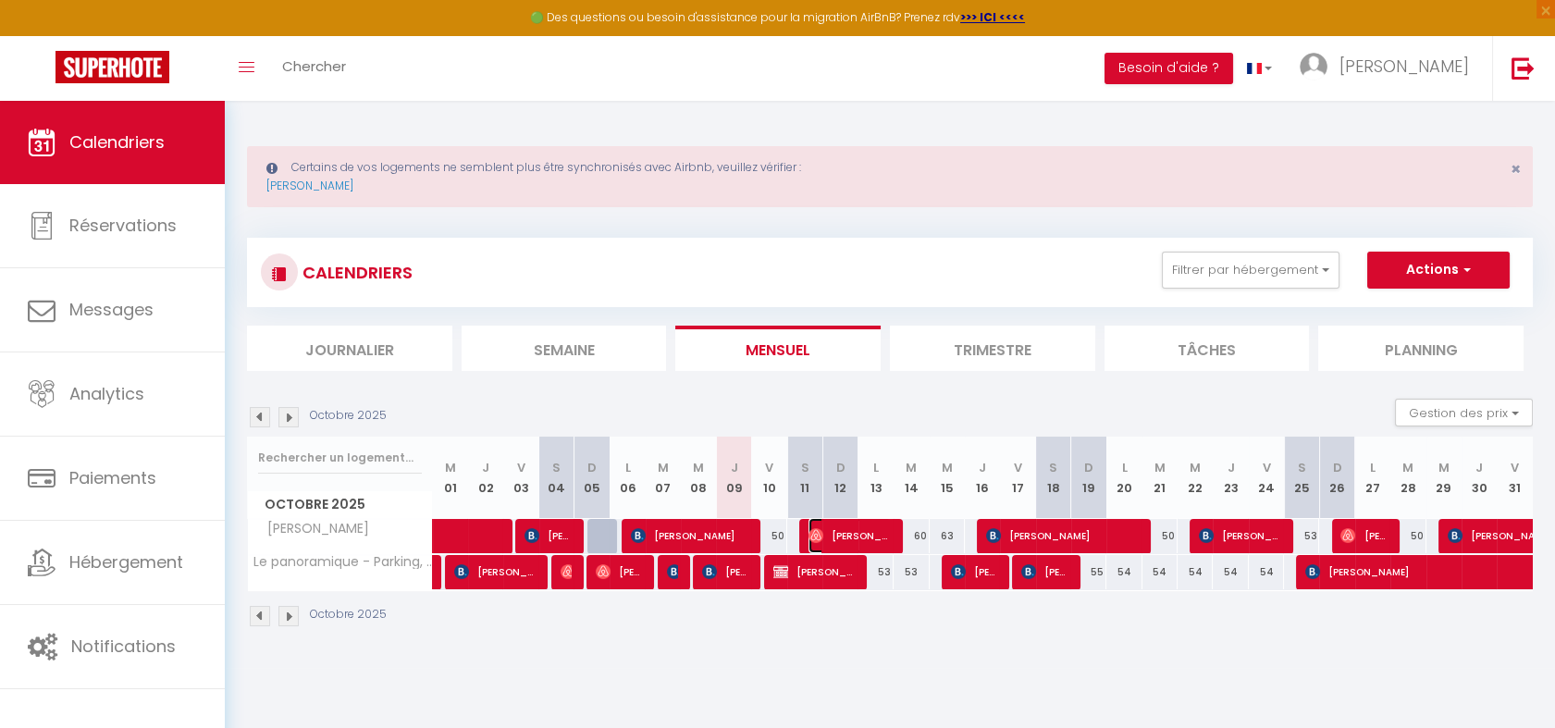
click at [827, 540] on span "[PERSON_NAME]" at bounding box center [849, 535] width 82 height 35
select select "OK"
select select "17884"
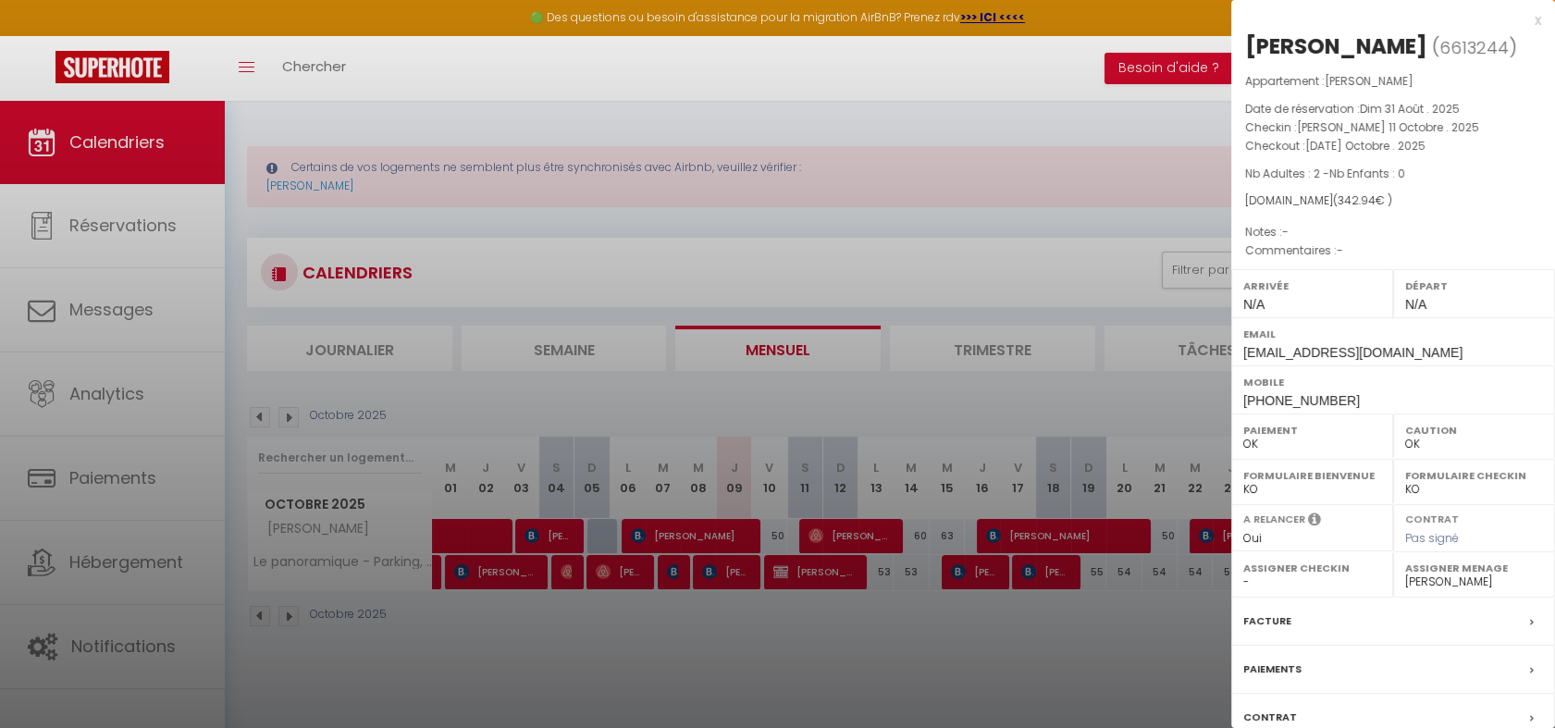
click at [1523, 20] on div "x" at bounding box center [1386, 20] width 310 height 22
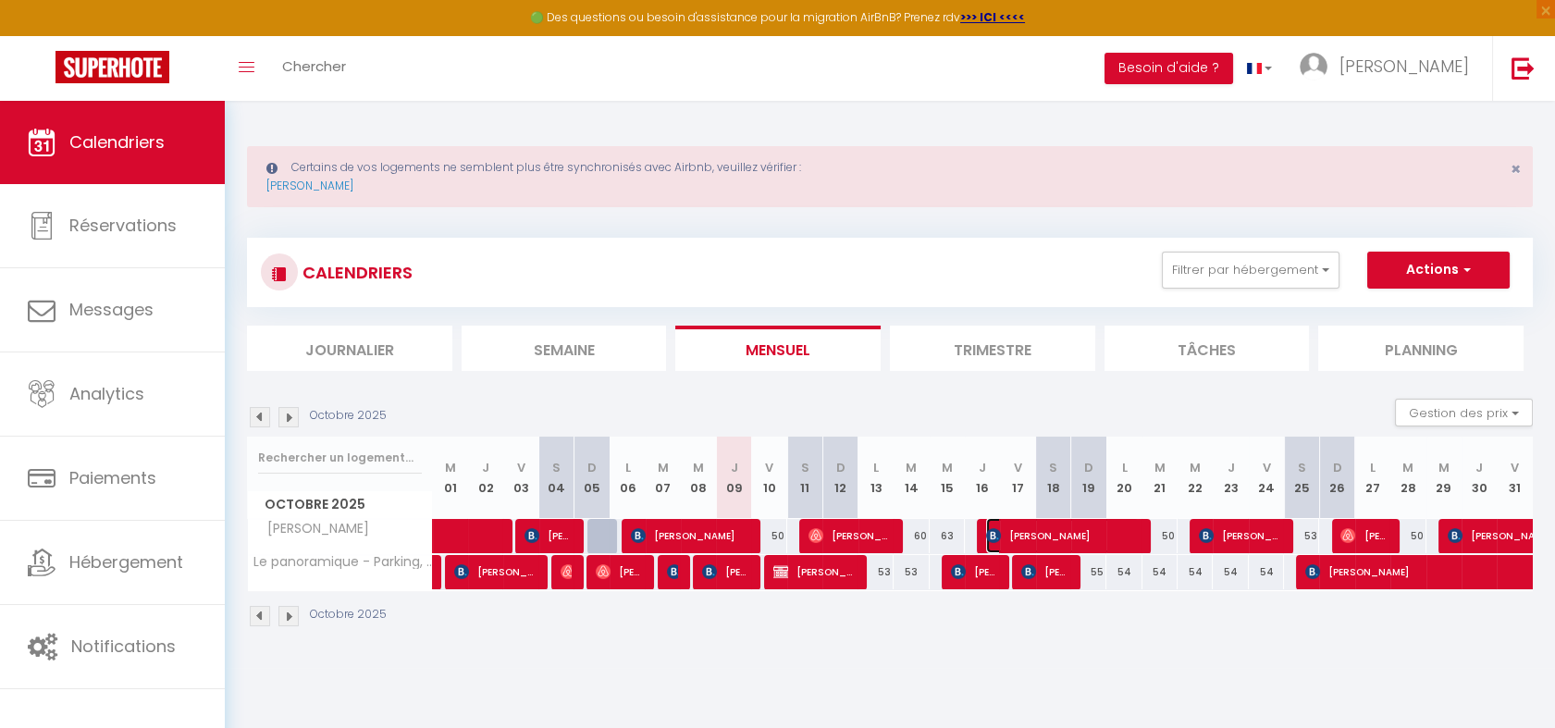
click at [999, 536] on img at bounding box center [993, 535] width 15 height 15
select select "KO"
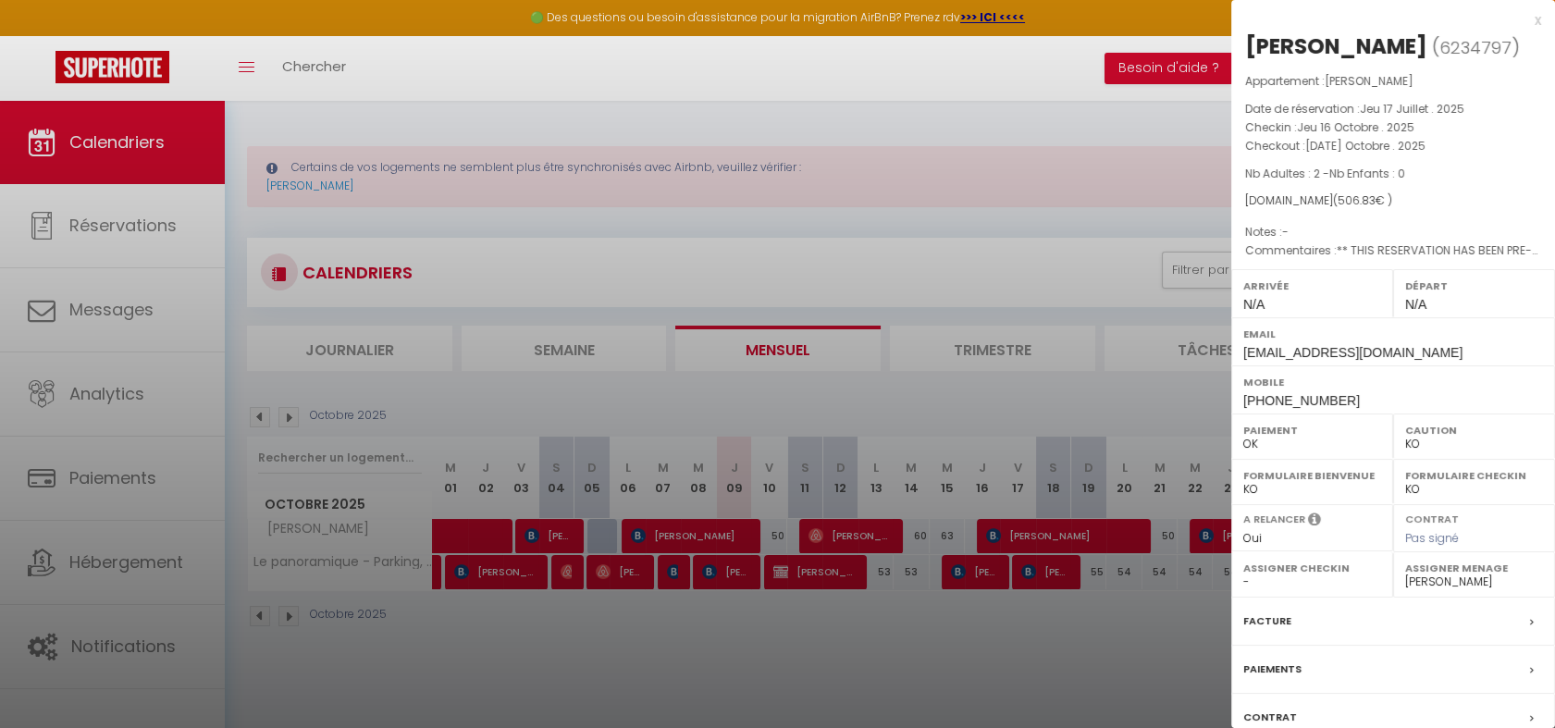
click at [1518, 22] on div "x" at bounding box center [1386, 20] width 310 height 22
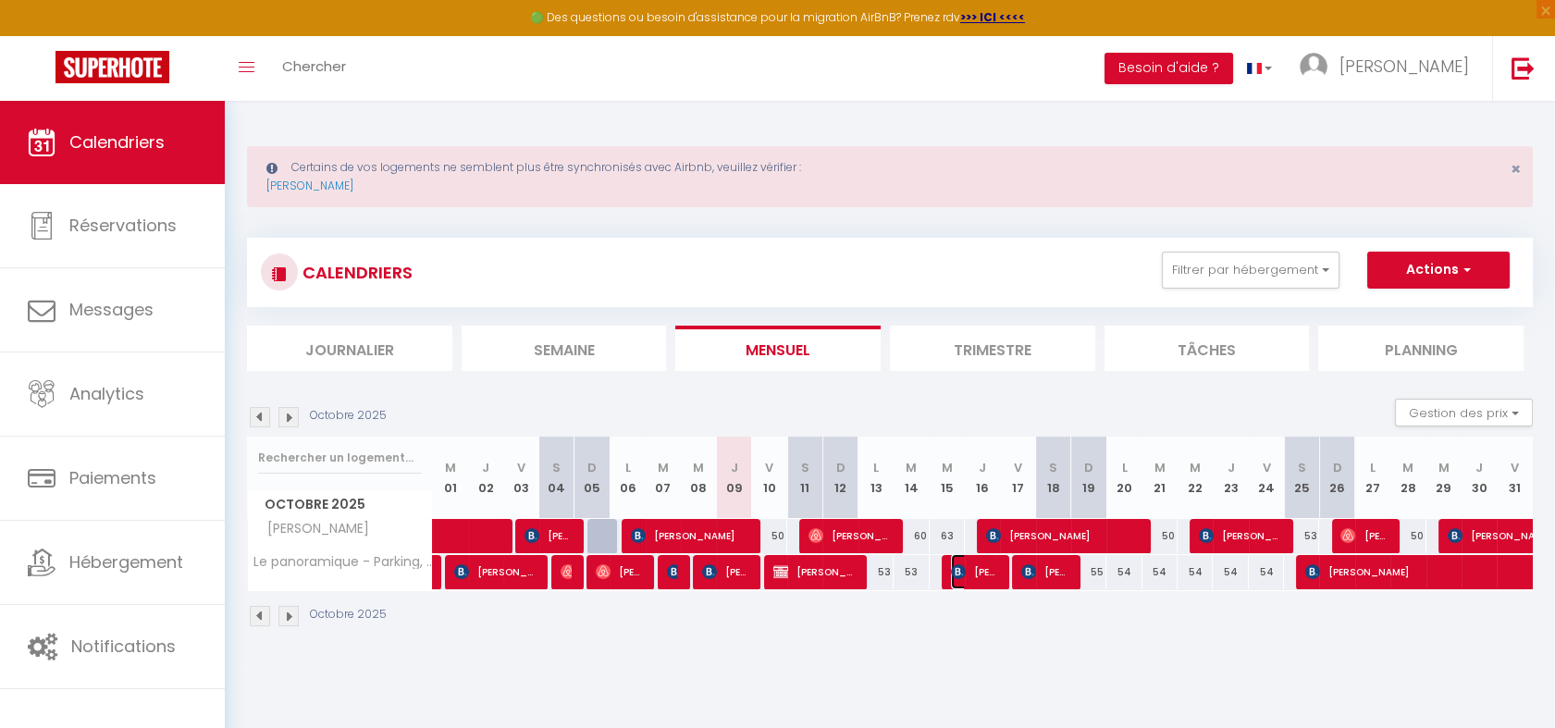
click at [986, 568] on span "[PERSON_NAME]" at bounding box center [974, 571] width 47 height 35
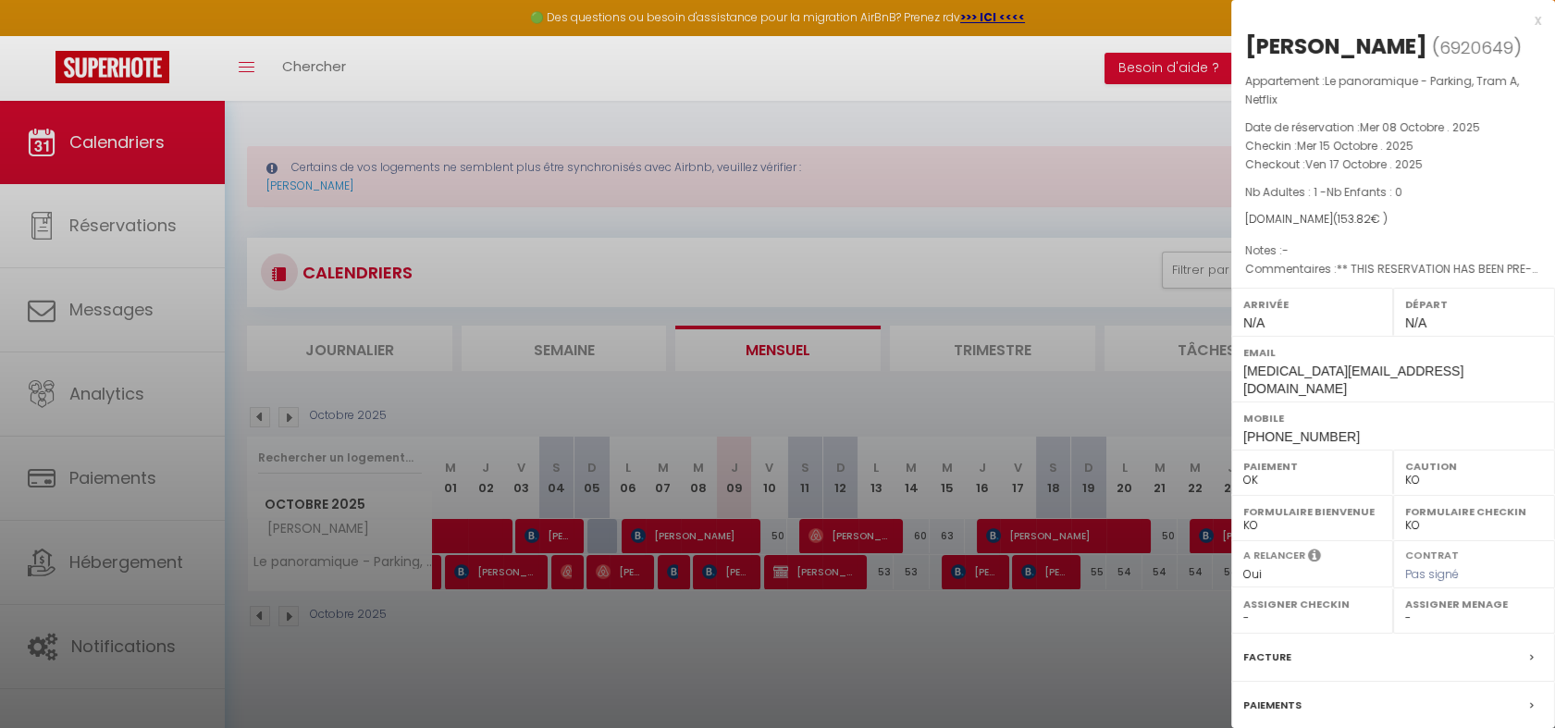
click at [1520, 22] on div "x" at bounding box center [1386, 20] width 310 height 22
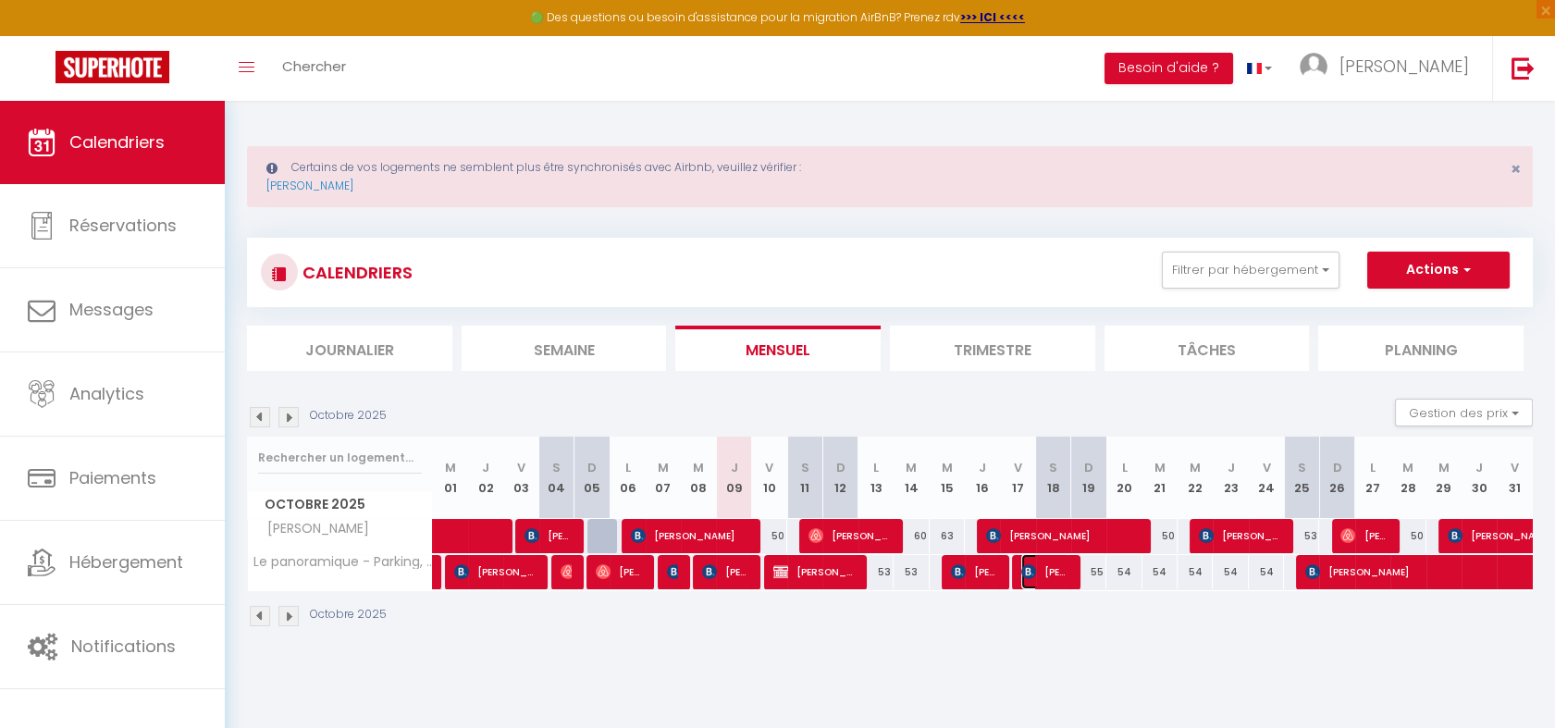
click at [1057, 575] on span "[PERSON_NAME]" at bounding box center [1044, 571] width 47 height 35
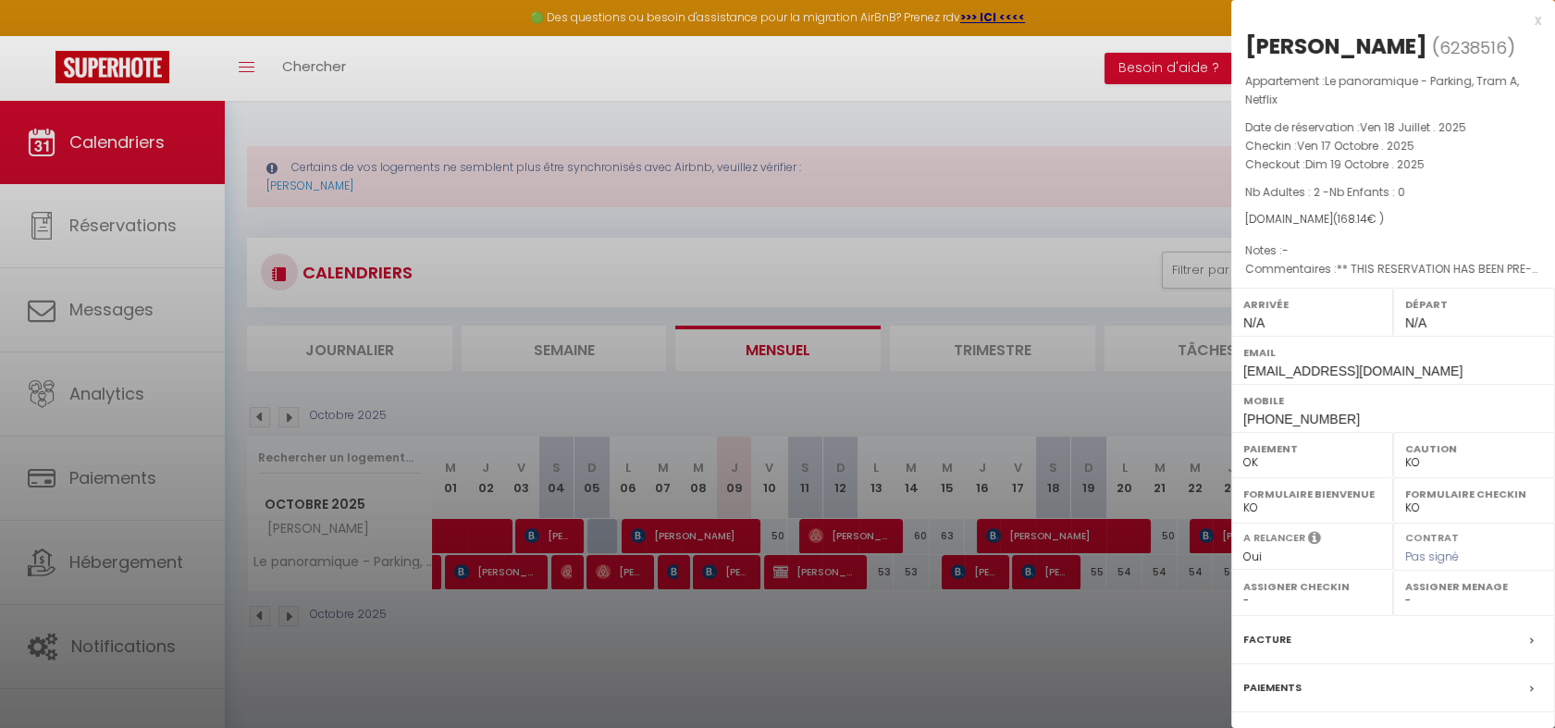
click at [1517, 15] on div "x" at bounding box center [1386, 20] width 310 height 22
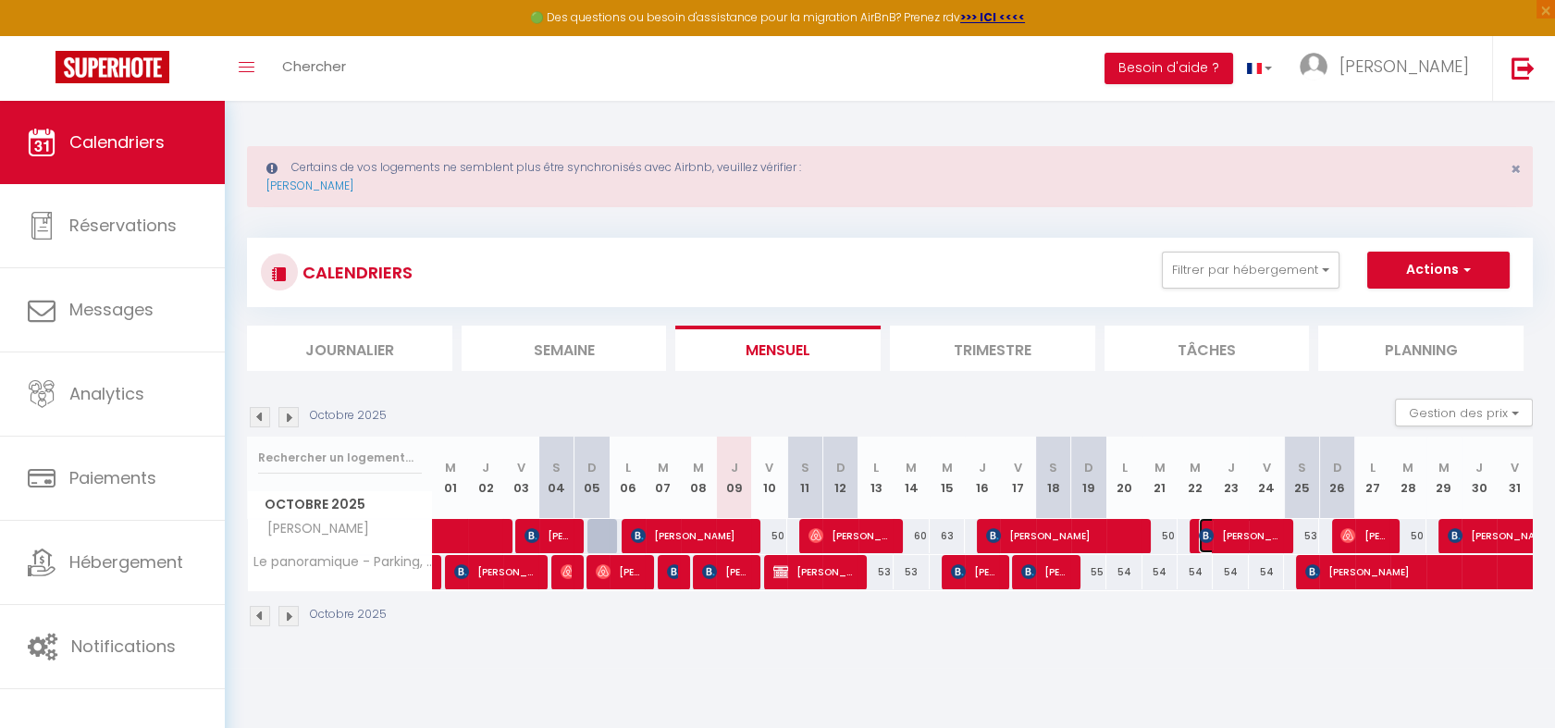
click at [1219, 539] on span "[PERSON_NAME]" at bounding box center [1240, 535] width 82 height 35
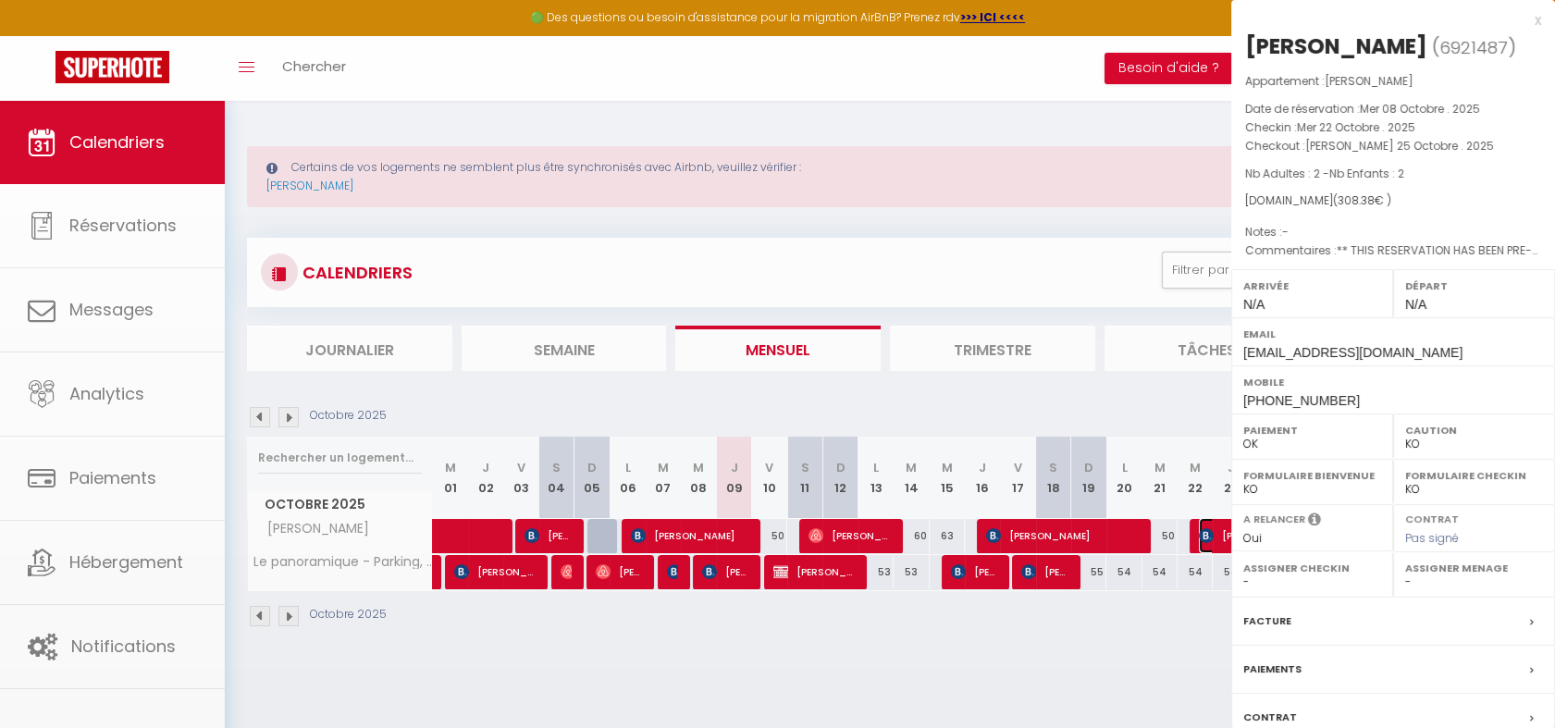
select select "17884"
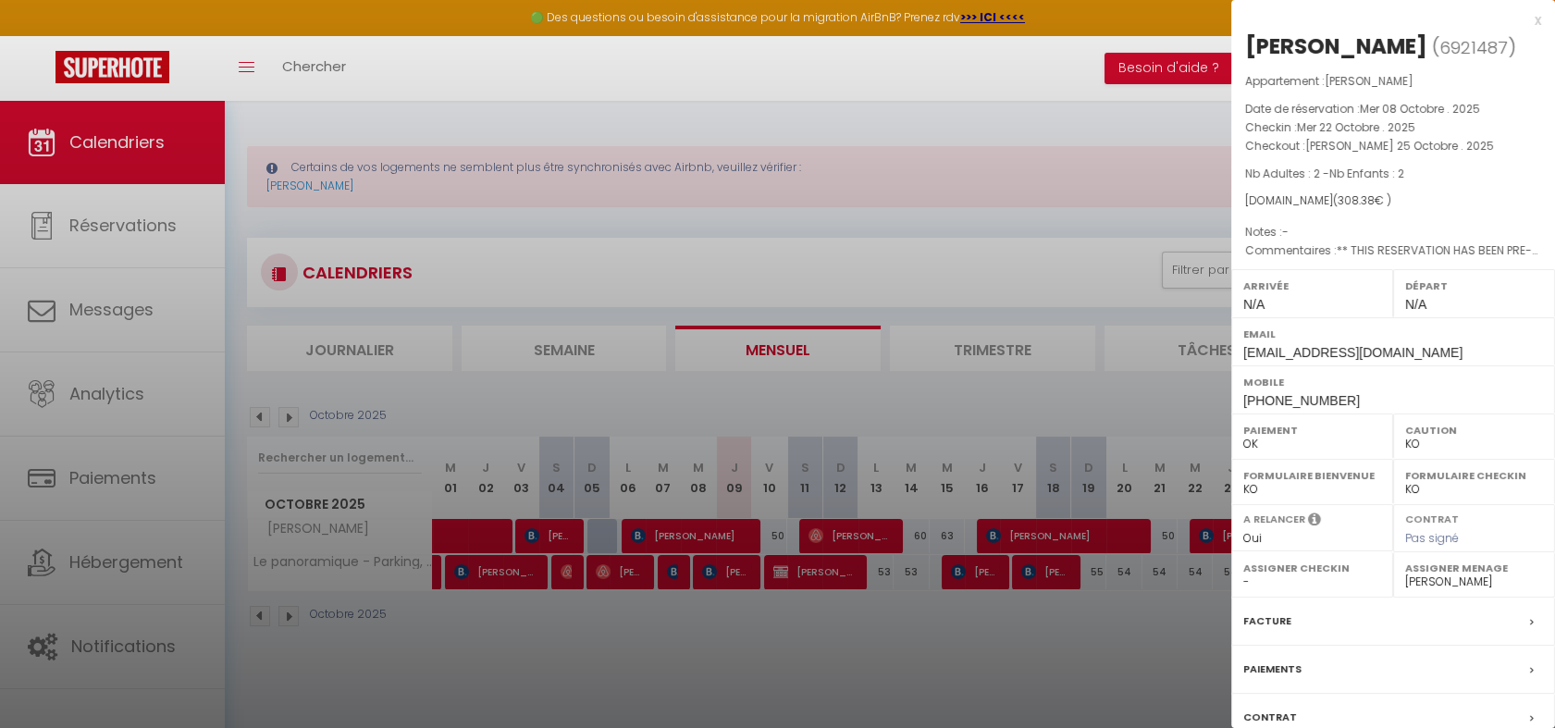
click at [1518, 20] on div "x" at bounding box center [1386, 20] width 310 height 22
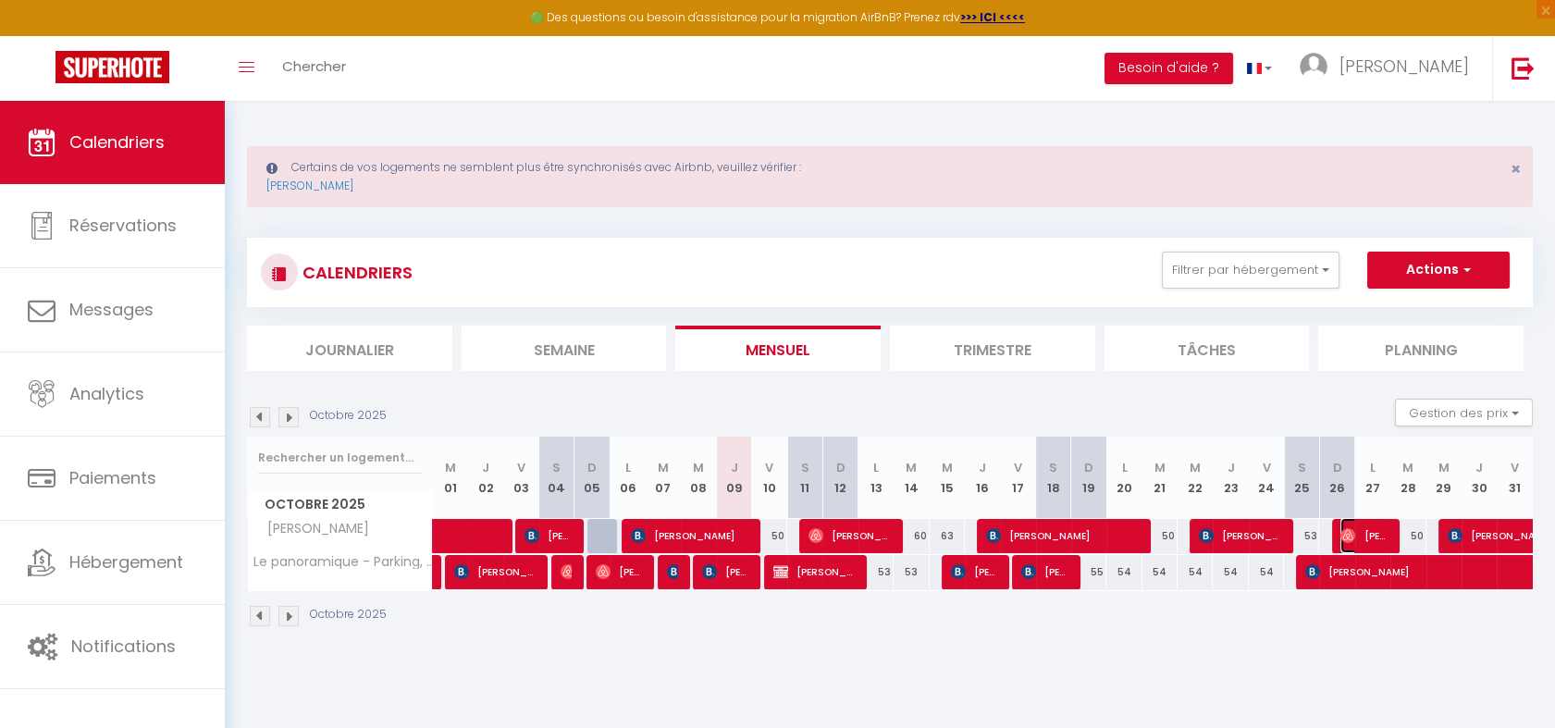
click at [1361, 530] on span "[PERSON_NAME]" at bounding box center [1363, 535] width 47 height 35
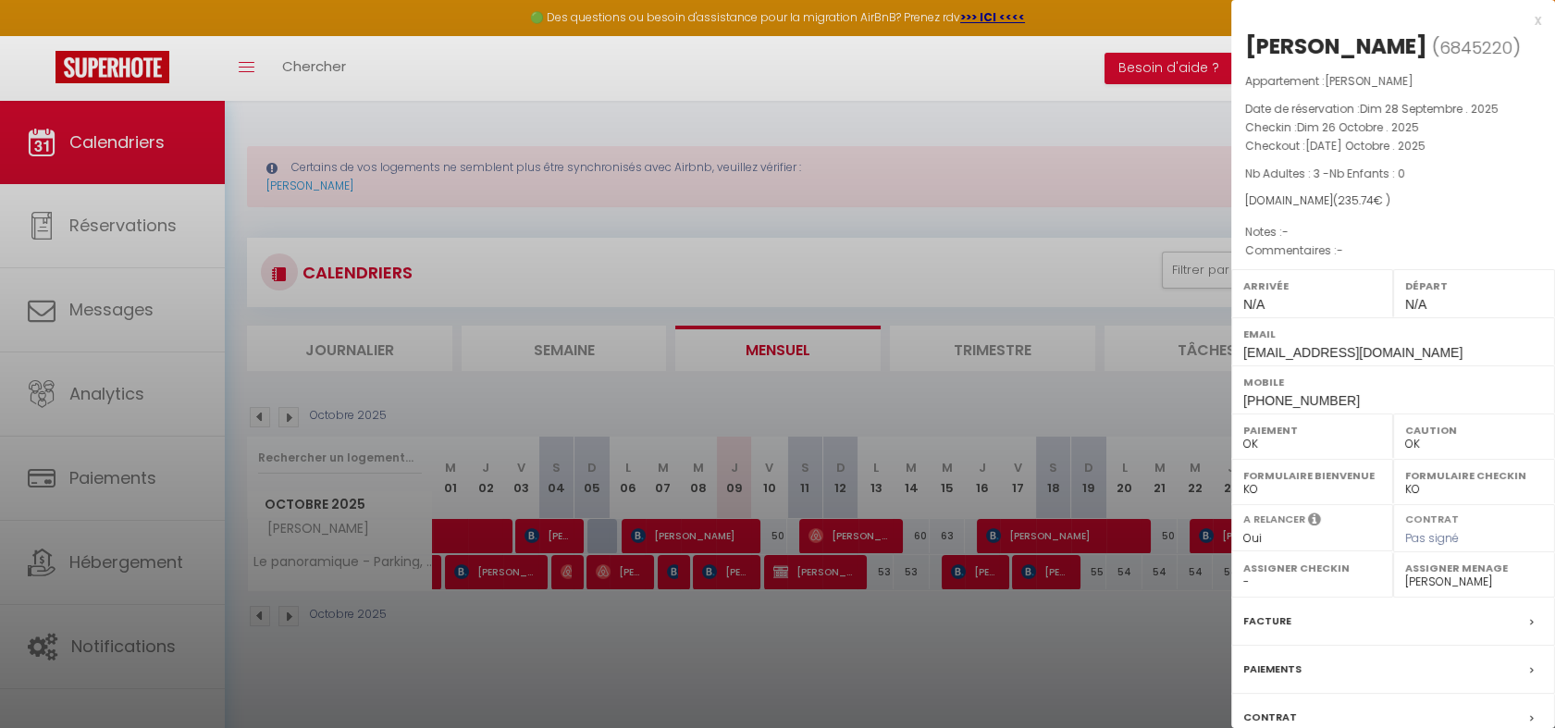
click at [1523, 21] on div "x" at bounding box center [1386, 20] width 310 height 22
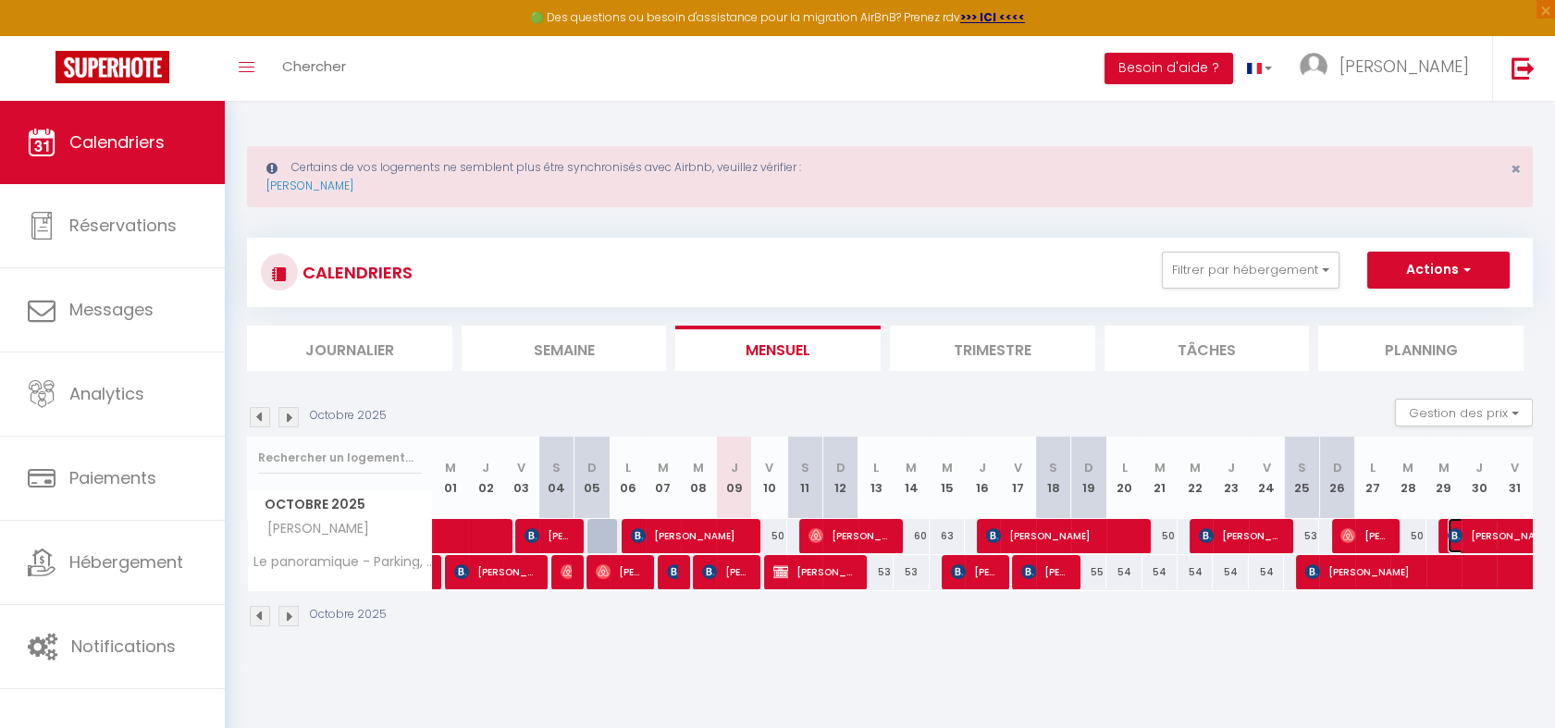
click at [1466, 529] on span "[PERSON_NAME]" at bounding box center [1532, 535] width 170 height 35
select select "KO"
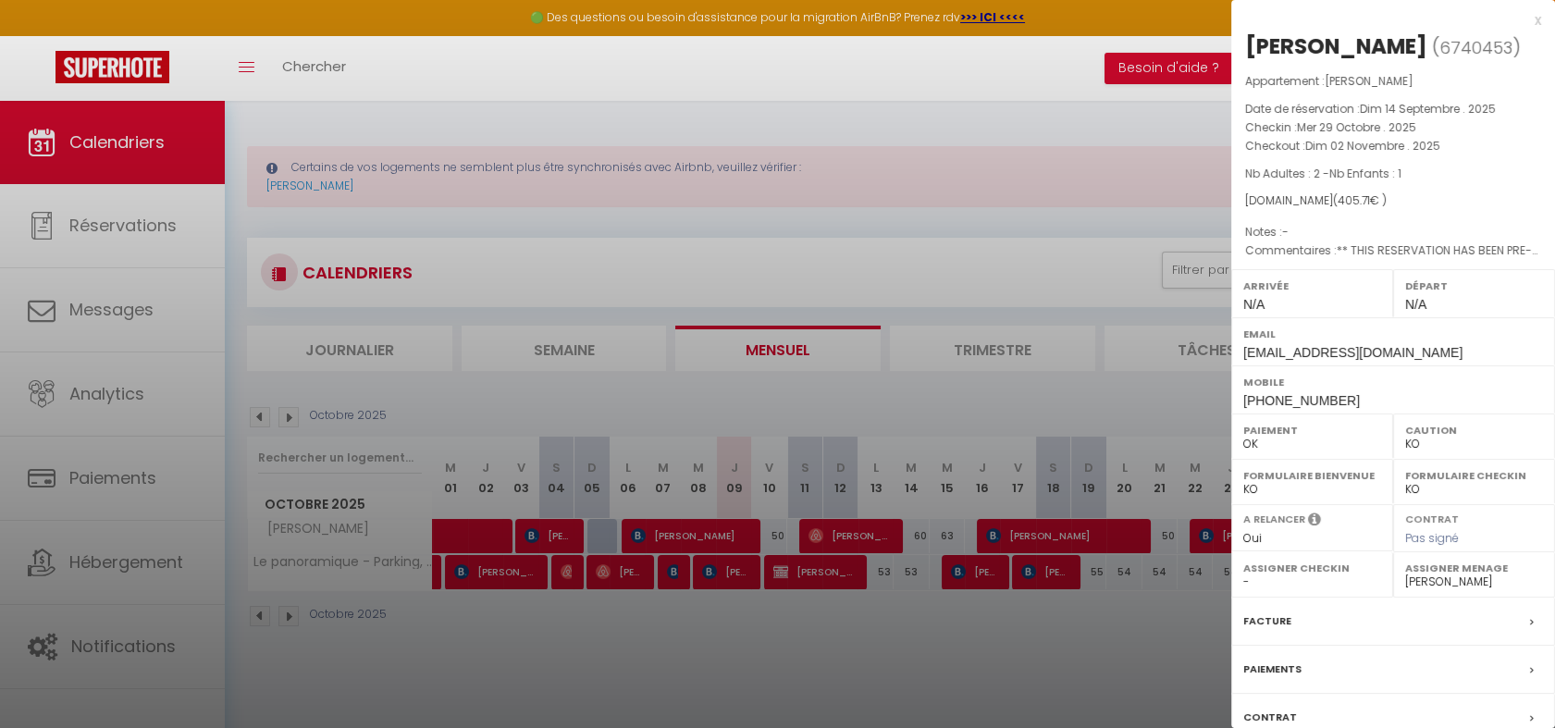
click at [1521, 19] on div "x" at bounding box center [1386, 20] width 310 height 22
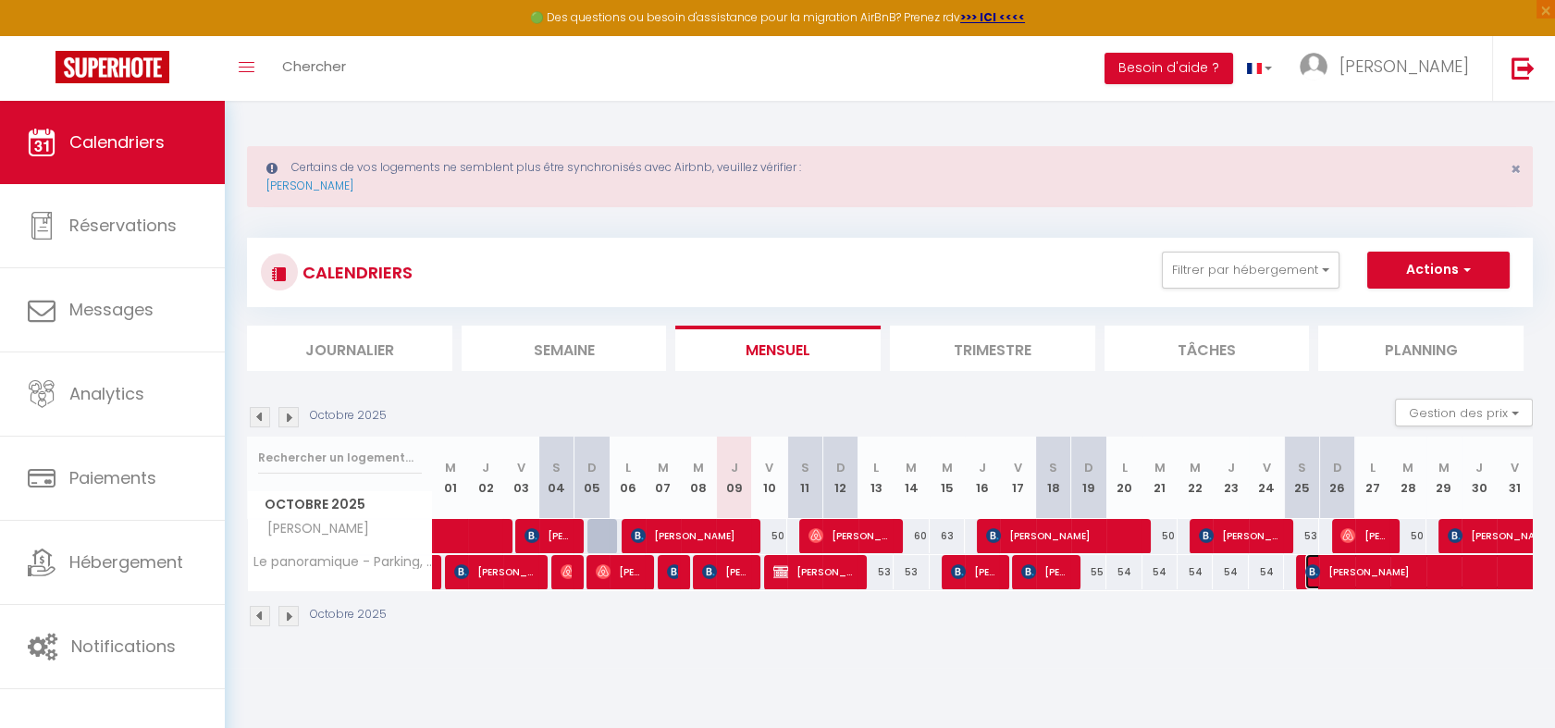
click at [1339, 566] on span "[PERSON_NAME]" at bounding box center [1454, 571] width 298 height 35
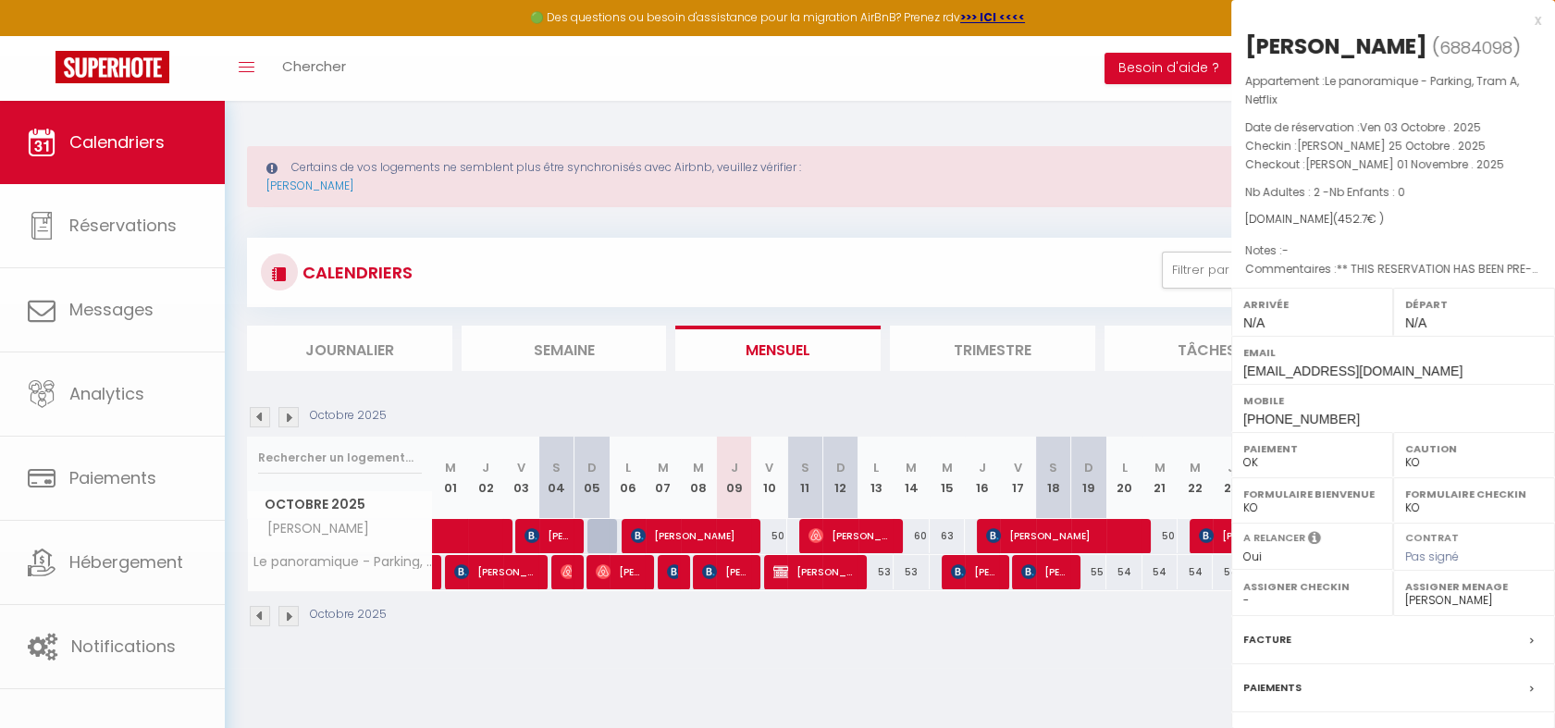
select select
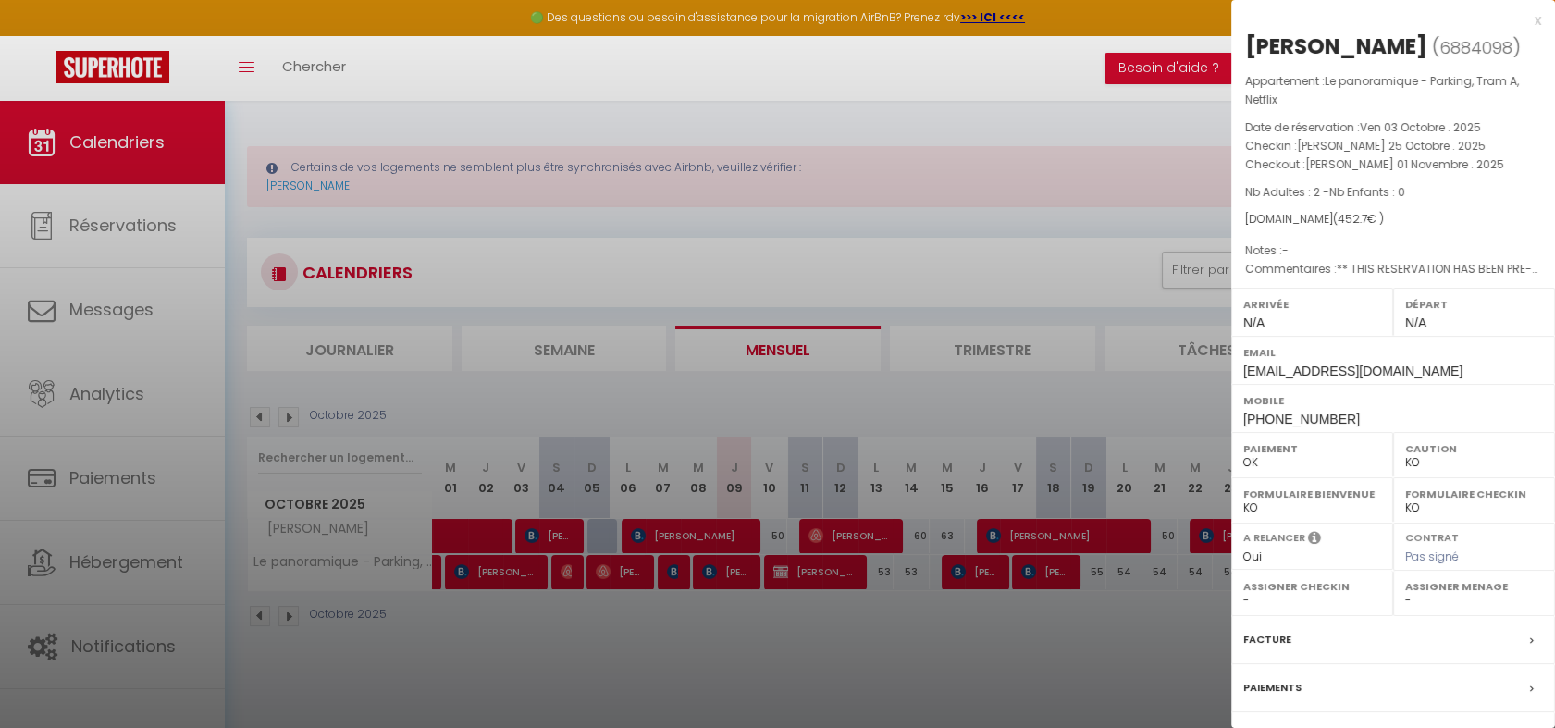
click at [934, 595] on div at bounding box center [777, 364] width 1555 height 728
